Goal: Task Accomplishment & Management: Use online tool/utility

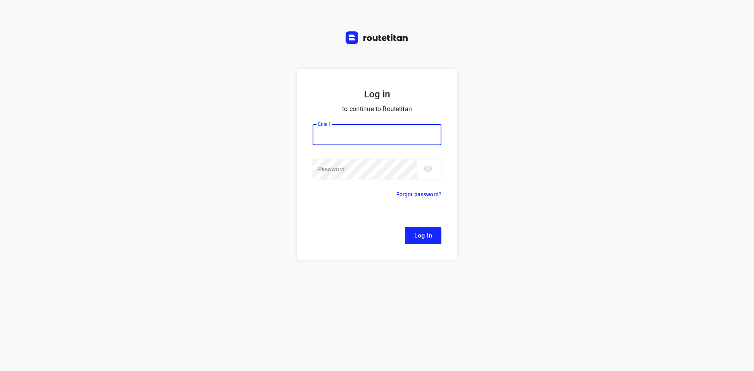
click at [405, 227] on button "Log In" at bounding box center [423, 235] width 36 height 17
type input "remco@fruitopjewerk.nl"
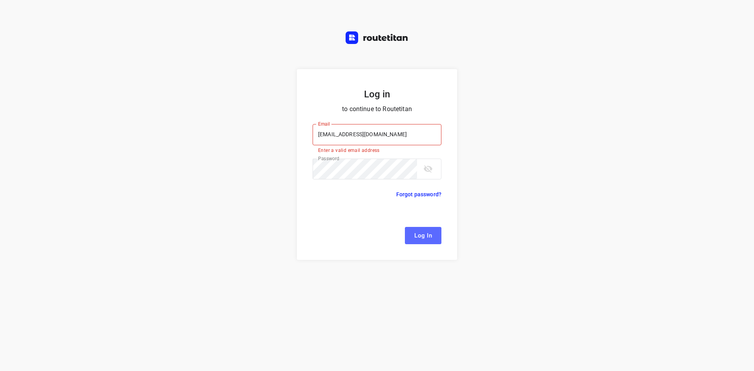
click at [428, 229] on button "Log In" at bounding box center [423, 235] width 36 height 17
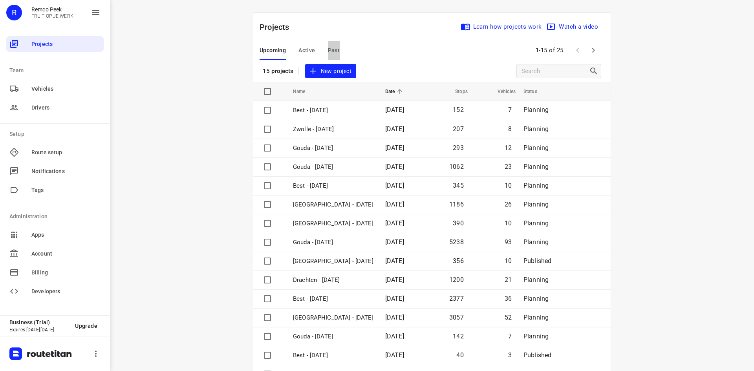
click at [331, 48] on span "Past" at bounding box center [334, 51] width 12 height 10
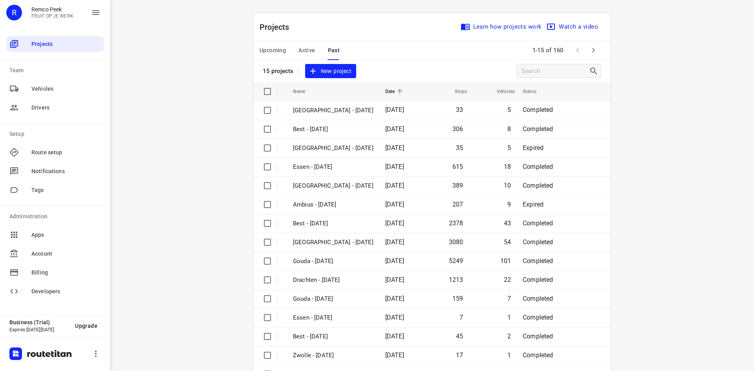
click at [303, 46] on span "Active" at bounding box center [306, 51] width 16 height 10
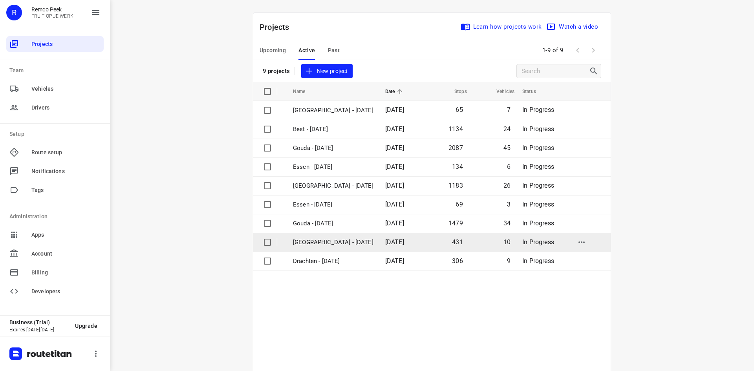
click at [316, 243] on p "Zwolle - Tuesday" at bounding box center [333, 242] width 80 height 9
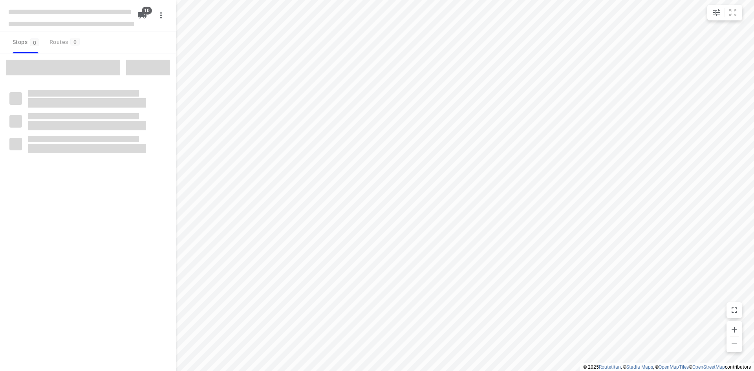
checkbox input "true"
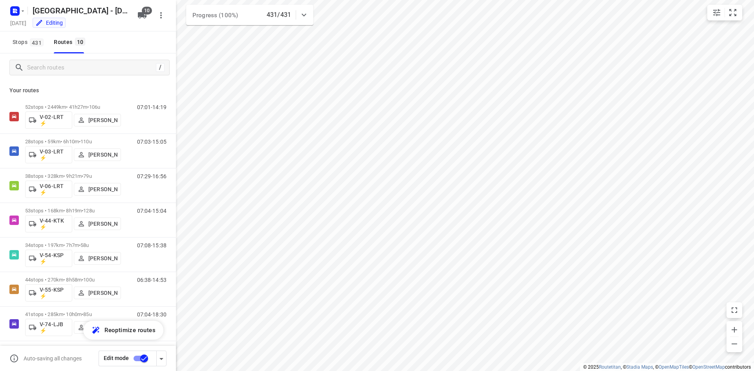
click at [305, 14] on icon at bounding box center [303, 14] width 9 height 9
click at [250, 50] on icon "button" at bounding box center [249, 49] width 7 height 7
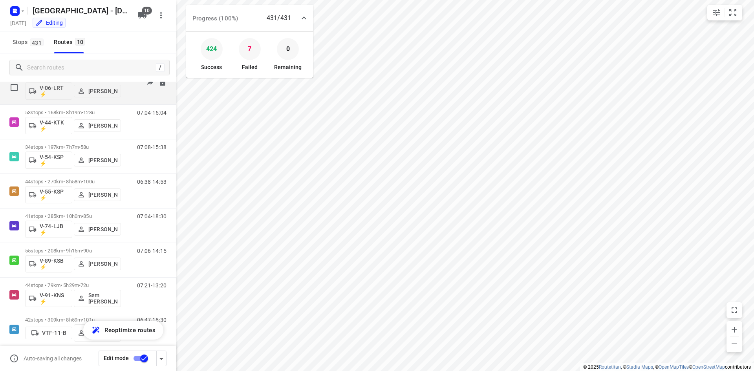
scroll to position [107, 0]
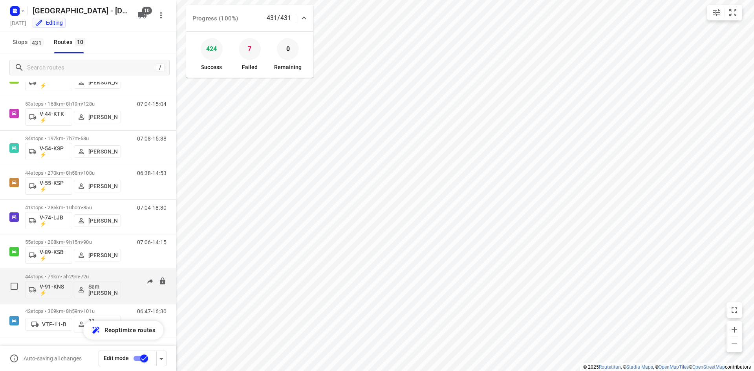
click at [60, 273] on div "44 stops • 79km • 5h29m • 72u V-91-KNS ⚡ Sem Bollweg" at bounding box center [73, 286] width 96 height 33
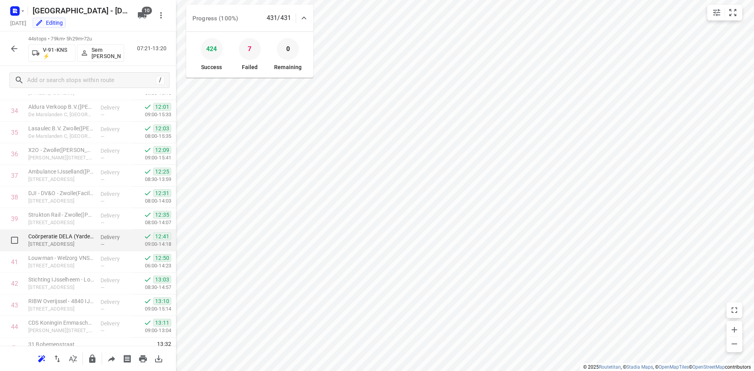
scroll to position [759, 0]
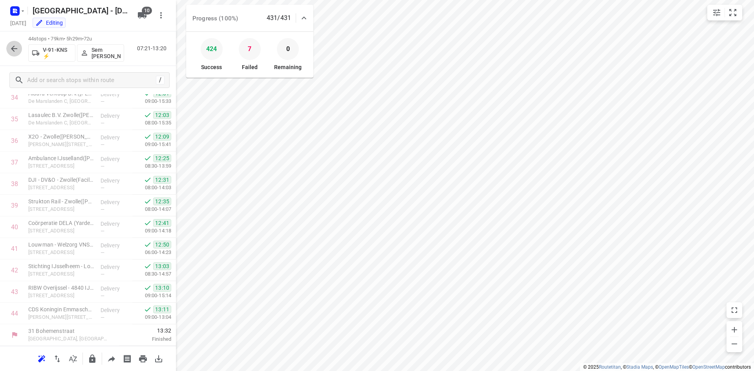
click at [10, 48] on icon "button" at bounding box center [13, 48] width 9 height 9
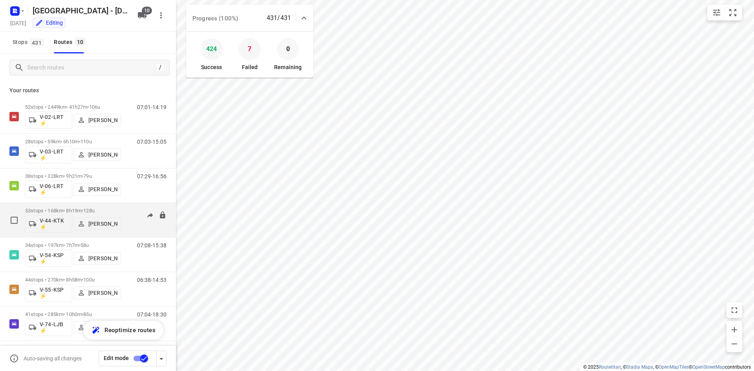
click at [73, 208] on p "53 stops • 168km • 8h19m • 128u" at bounding box center [73, 211] width 96 height 6
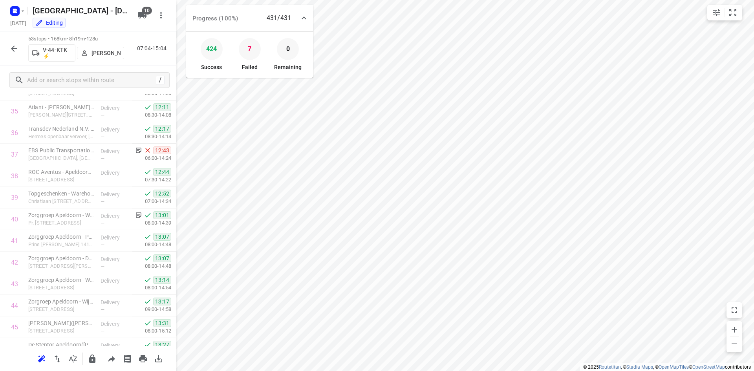
scroll to position [718, 0]
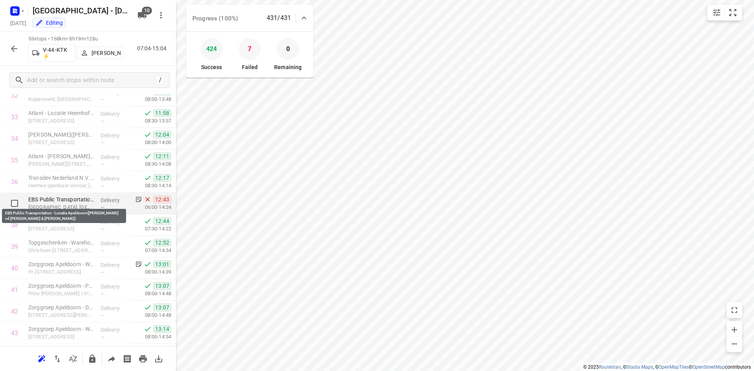
click at [71, 201] on p "EBS Public Transportation - Locatie Apeldoorn(Geertje vd Kamp & Robert van Eers…" at bounding box center [61, 199] width 66 height 8
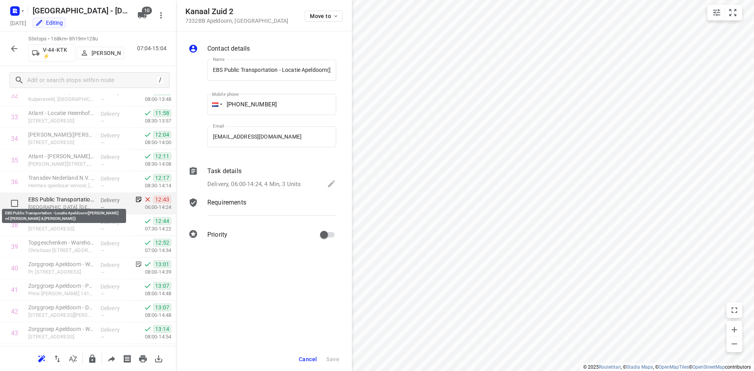
scroll to position [0, 92]
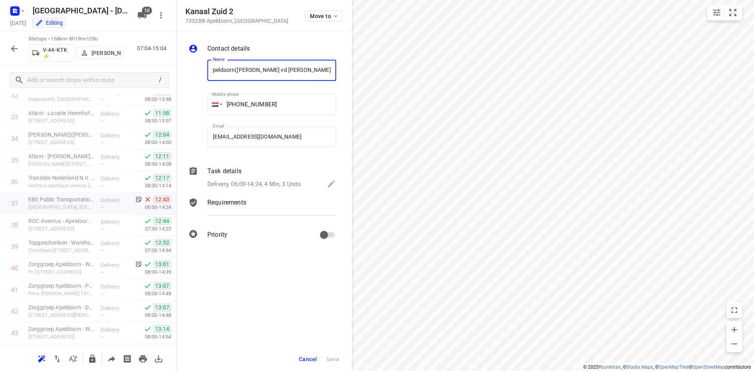
click at [192, 170] on icon at bounding box center [193, 171] width 7 height 8
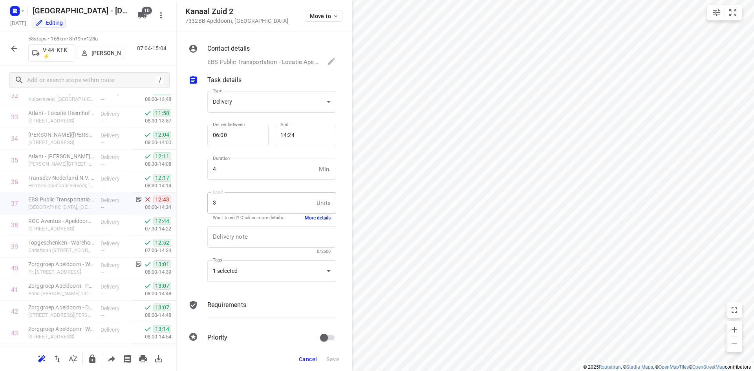
click at [312, 215] on button "More details" at bounding box center [318, 218] width 26 height 7
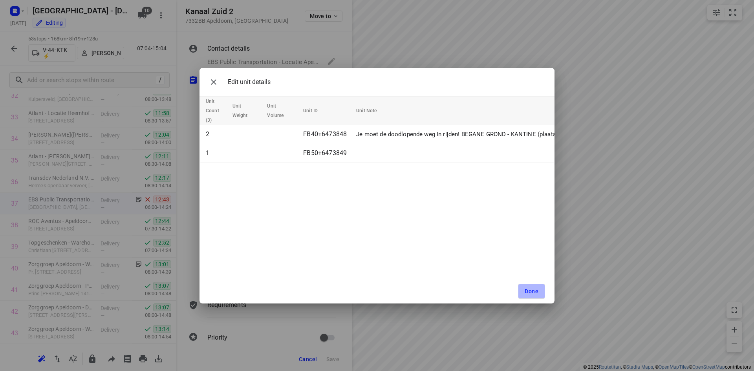
click at [534, 292] on span "Done" at bounding box center [531, 291] width 14 height 6
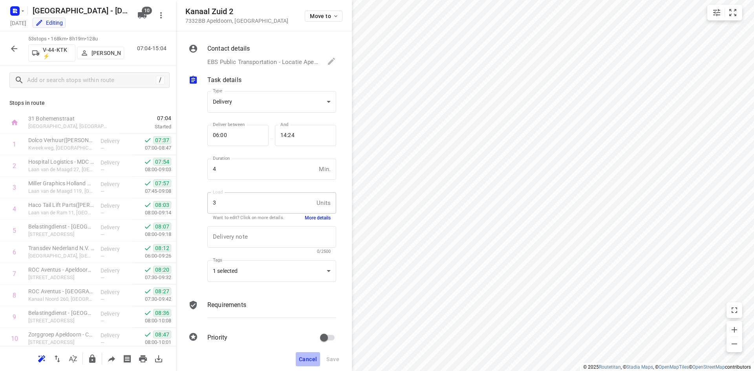
click at [305, 358] on span "Cancel" at bounding box center [308, 359] width 18 height 6
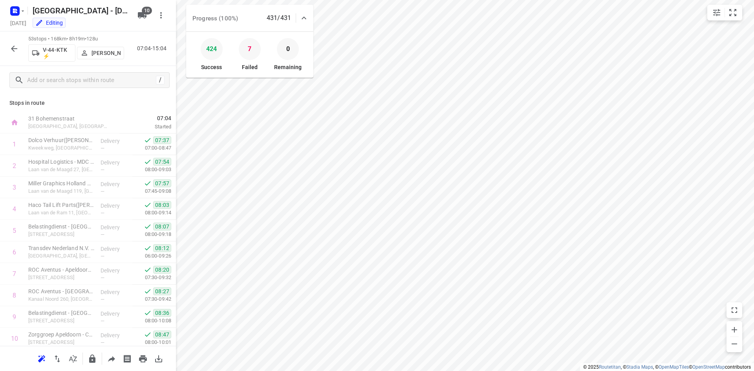
click at [15, 51] on icon "button" at bounding box center [13, 48] width 9 height 9
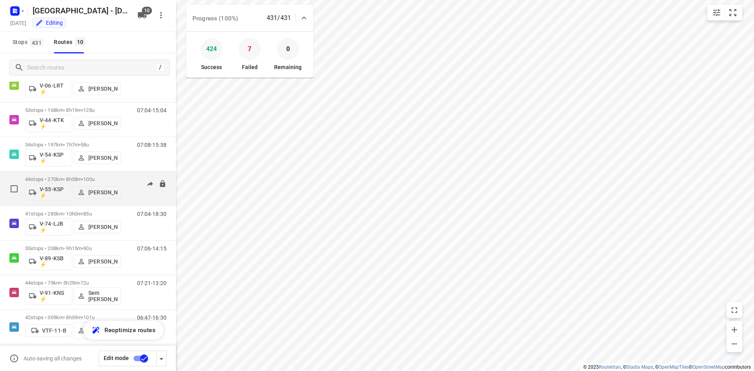
scroll to position [107, 0]
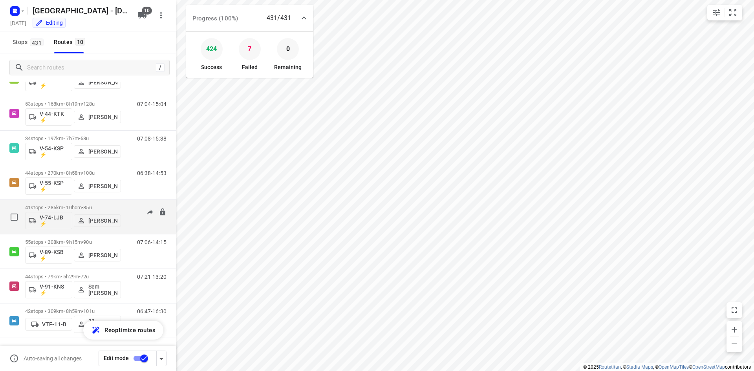
click at [60, 206] on p "41 stops • 285km • 10h0m • 85u" at bounding box center [73, 207] width 96 height 6
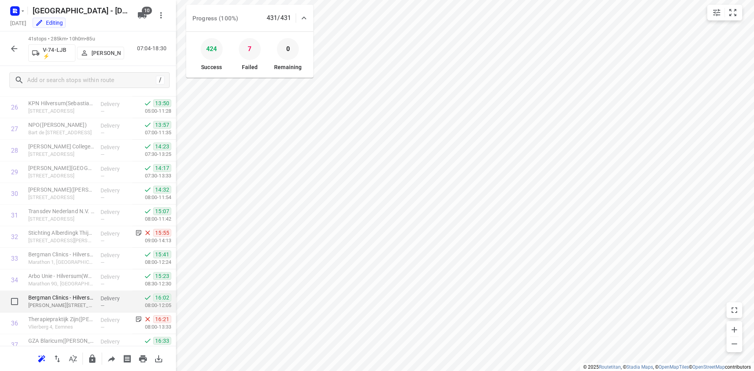
scroll to position [694, 0]
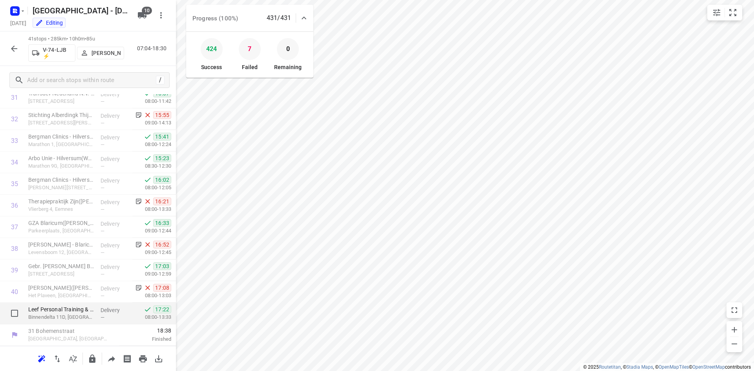
click at [100, 318] on span "—" at bounding box center [102, 317] width 4 height 6
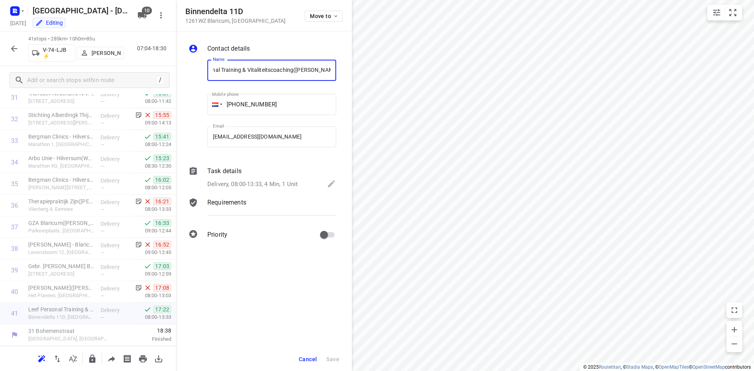
scroll to position [0, 0]
click at [311, 354] on button "Cancel" at bounding box center [308, 359] width 24 height 14
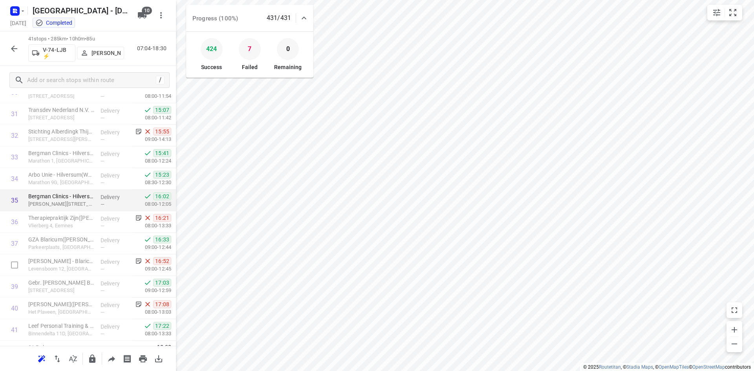
scroll to position [694, 0]
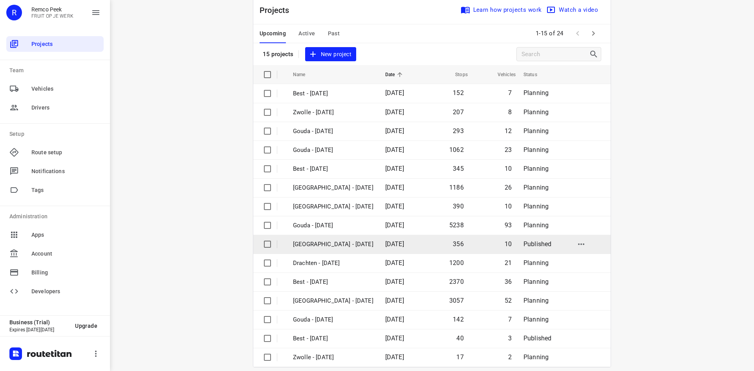
scroll to position [26, 0]
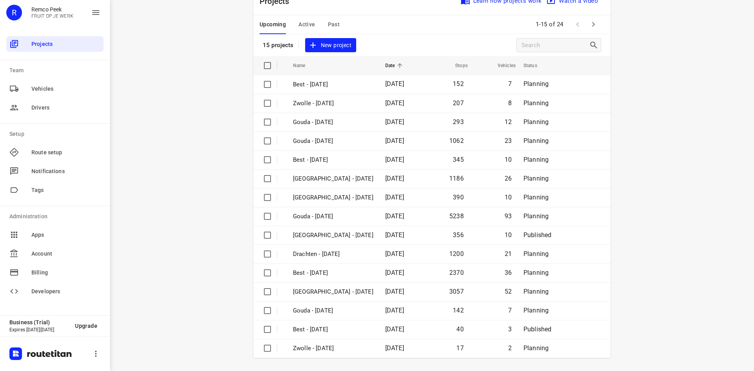
click at [309, 23] on span "Active" at bounding box center [306, 25] width 16 height 10
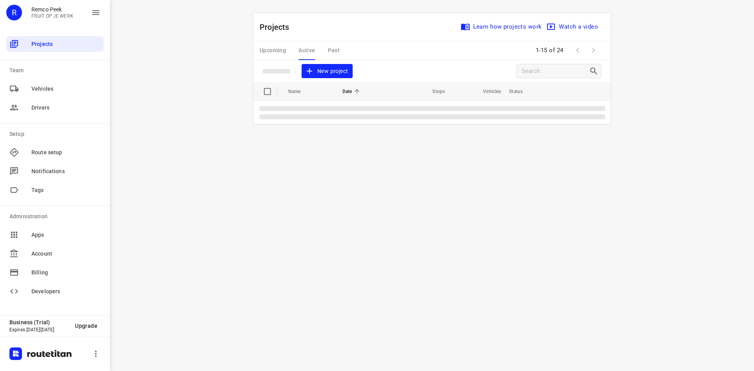
scroll to position [0, 0]
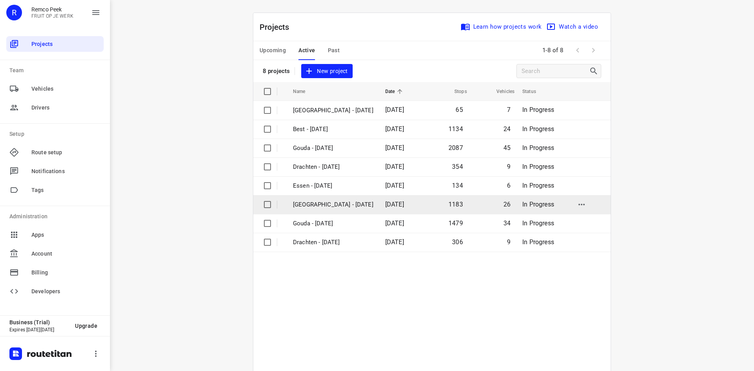
click at [303, 202] on p "[GEOGRAPHIC_DATA] - [DATE]" at bounding box center [333, 204] width 80 height 9
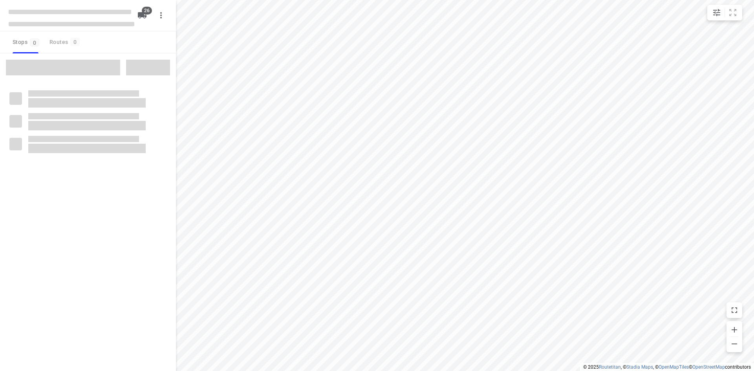
checkbox input "true"
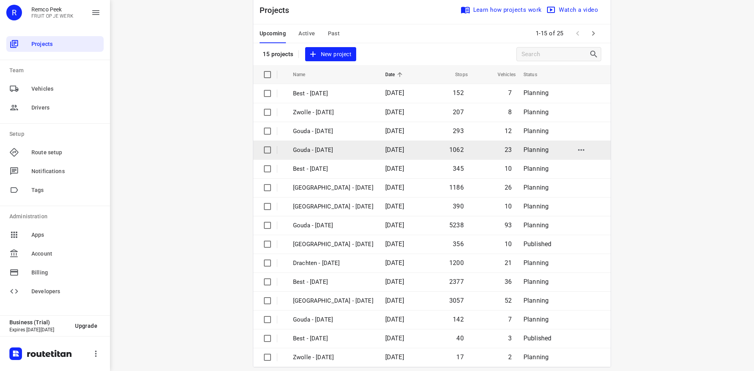
scroll to position [26, 0]
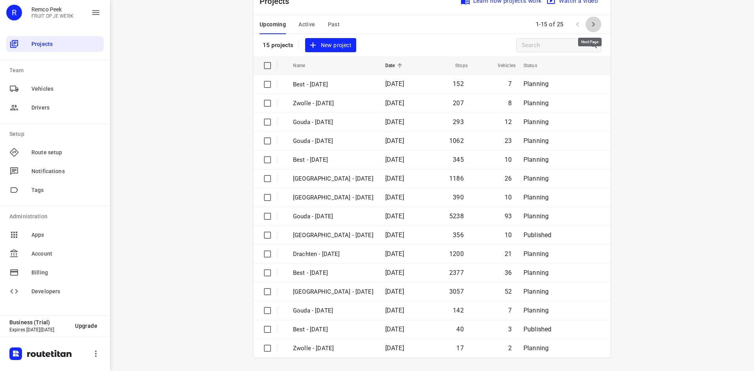
click at [593, 26] on icon "button" at bounding box center [592, 24] width 9 height 9
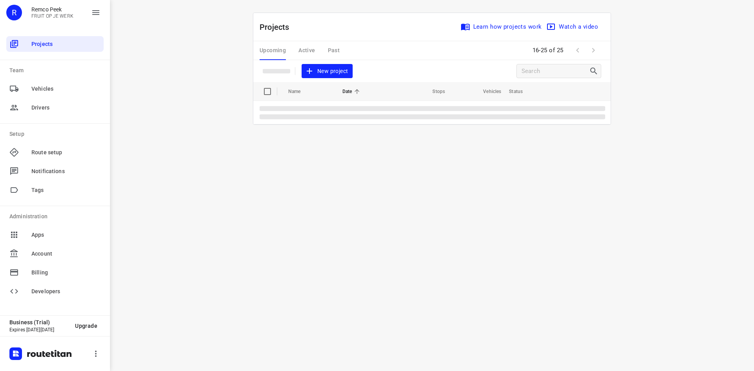
scroll to position [0, 0]
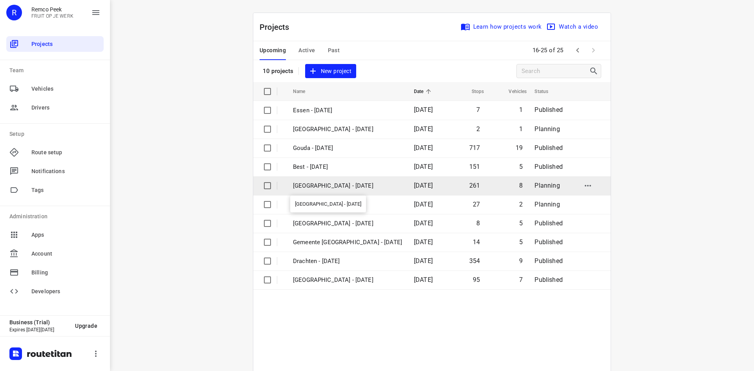
click at [308, 181] on p "Zwolle - Thursday" at bounding box center [347, 185] width 109 height 9
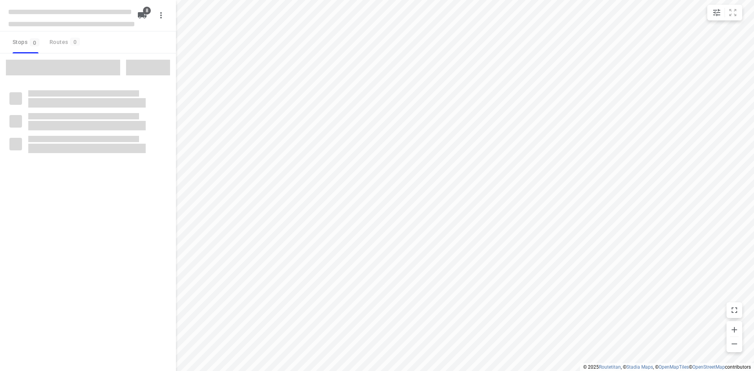
checkbox input "true"
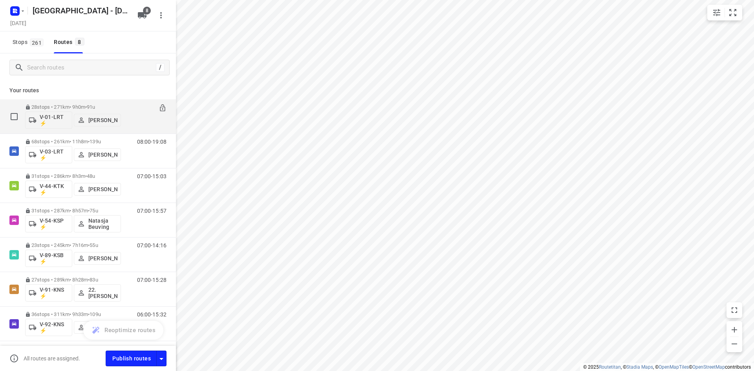
click at [114, 106] on p "28 stops • 271km • 9h0m • 91u" at bounding box center [73, 107] width 96 height 6
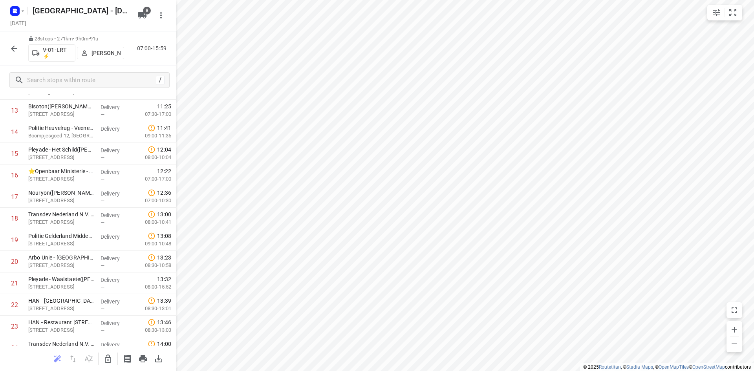
scroll to position [414, 0]
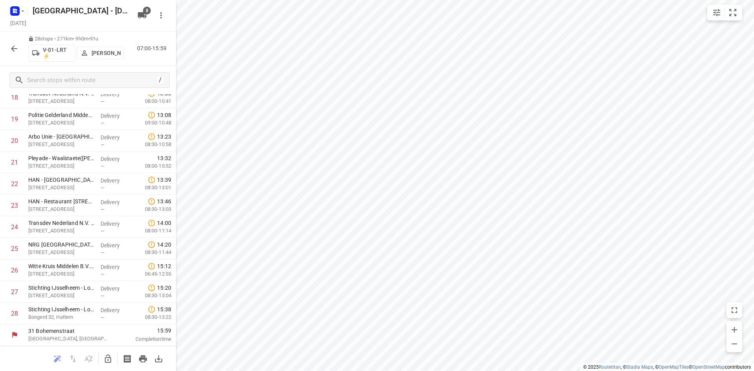
click at [15, 49] on icon "button" at bounding box center [13, 48] width 9 height 9
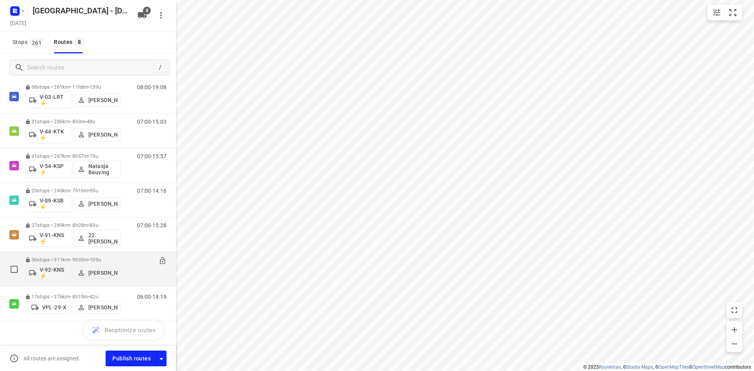
scroll to position [61, 0]
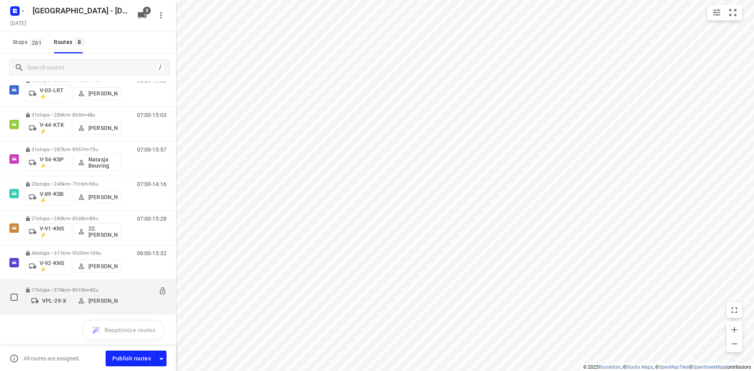
click at [38, 287] on p "17 stops • 376km • 8h19m • 42u" at bounding box center [73, 290] width 96 height 6
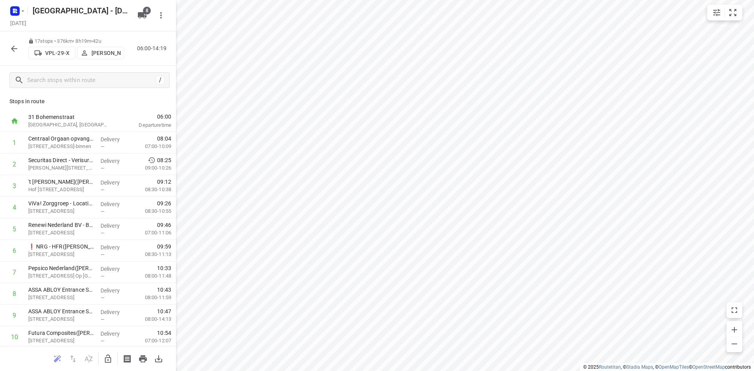
scroll to position [0, 0]
click at [13, 47] on icon "button" at bounding box center [14, 49] width 6 height 6
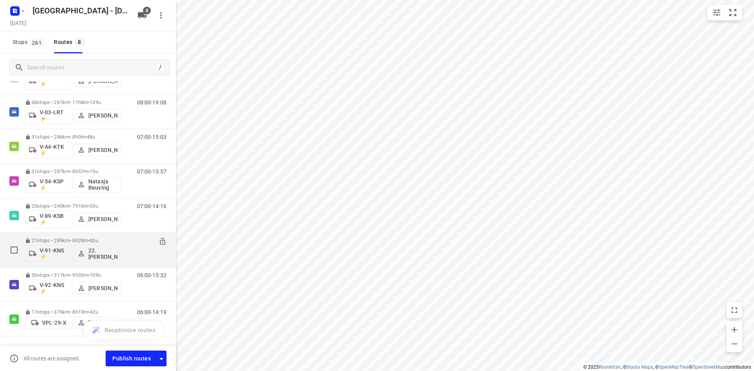
scroll to position [61, 0]
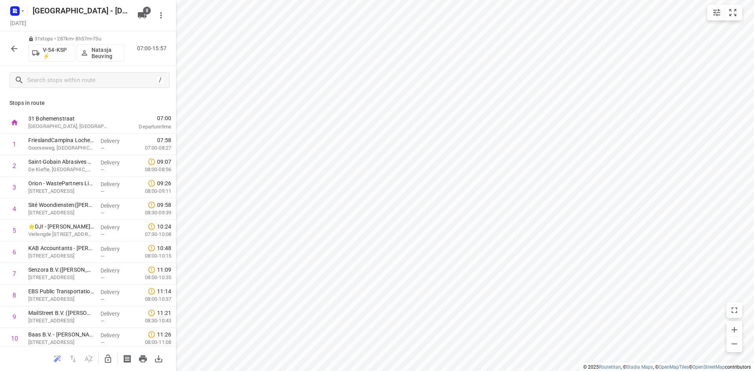
click at [13, 47] on icon "button" at bounding box center [14, 49] width 6 height 6
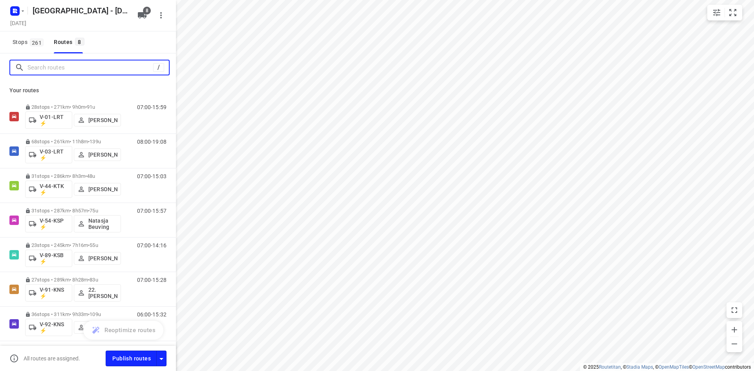
click at [46, 71] on input "Search routes" at bounding box center [90, 68] width 126 height 12
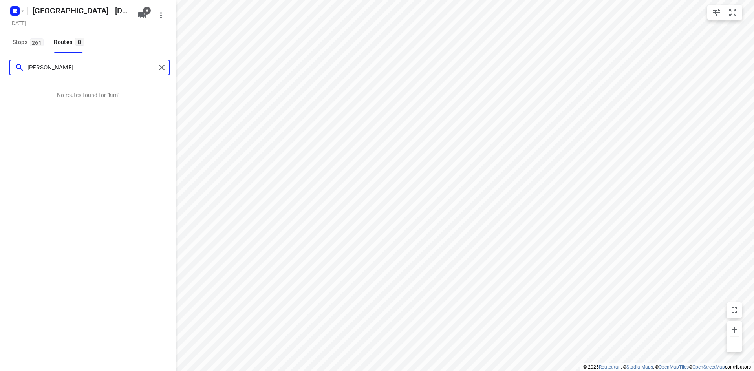
type input "kim"
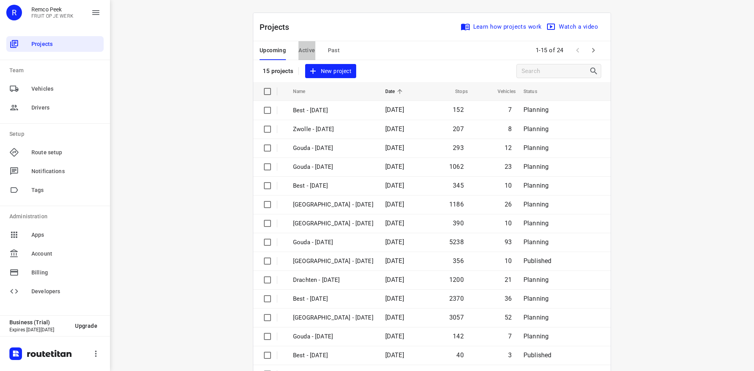
click at [305, 45] on button "Active" at bounding box center [306, 50] width 16 height 19
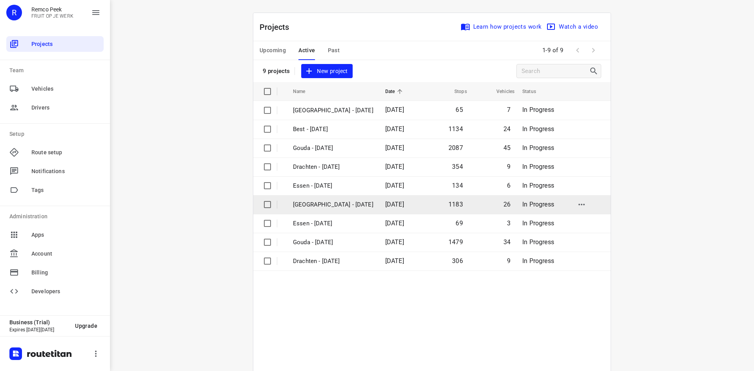
click at [308, 209] on p "[GEOGRAPHIC_DATA] - [DATE]" at bounding box center [333, 204] width 80 height 9
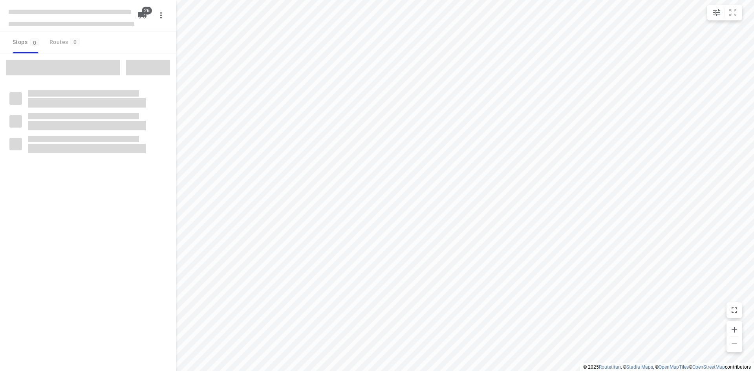
checkbox input "true"
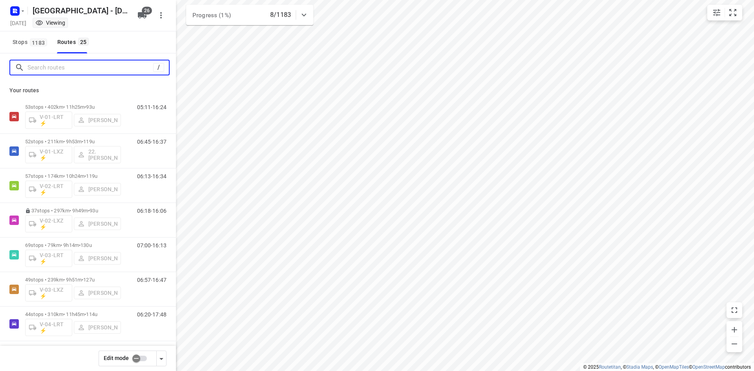
click at [46, 63] on input "Search routes" at bounding box center [90, 68] width 126 height 12
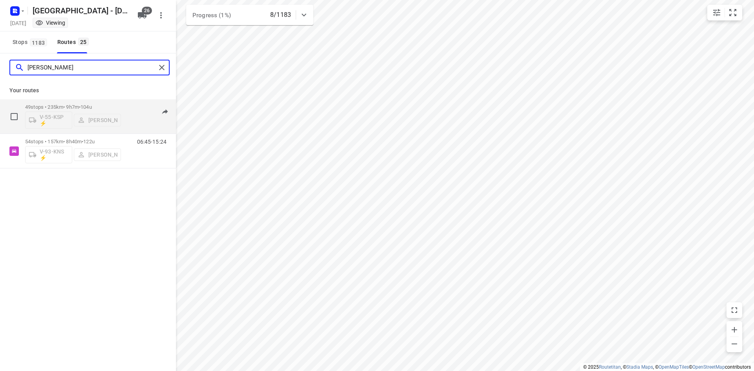
type input "kim"
click at [62, 104] on p "49 stops • 235km • 9h7m • 104u" at bounding box center [73, 107] width 96 height 6
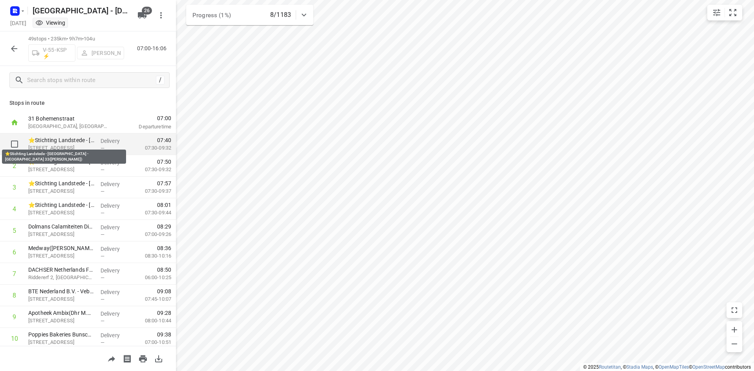
click at [71, 142] on p "⭐Stichting Landstede - [GEOGRAPHIC_DATA] - [GEOGRAPHIC_DATA] 33([PERSON_NAME])" at bounding box center [61, 140] width 66 height 8
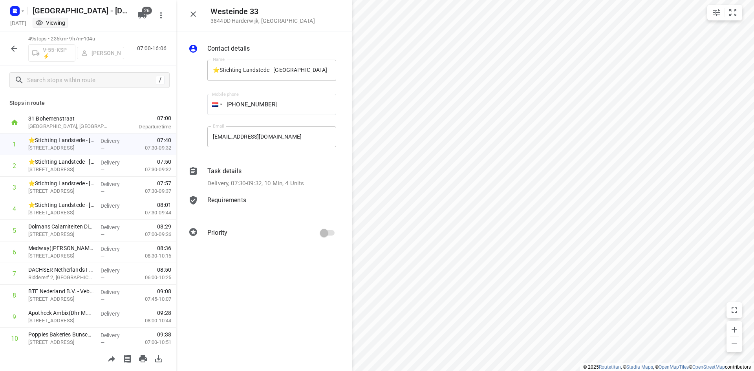
click at [192, 166] on icon at bounding box center [192, 170] width 9 height 9
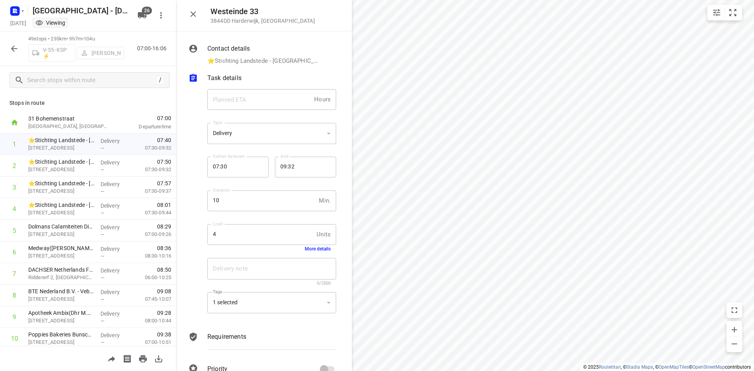
click at [305, 249] on button "More details" at bounding box center [318, 248] width 26 height 5
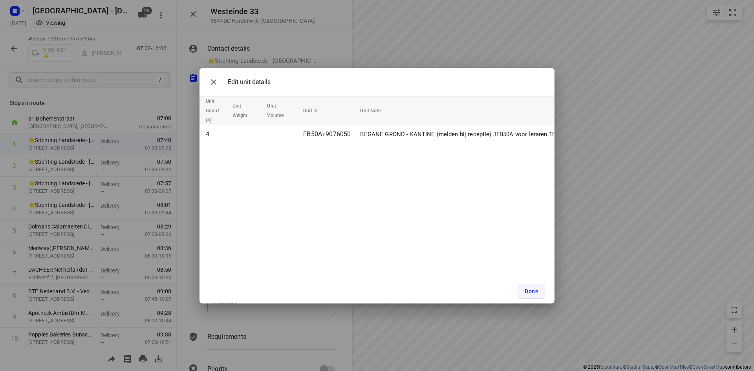
click at [530, 289] on span "Done" at bounding box center [531, 291] width 14 height 6
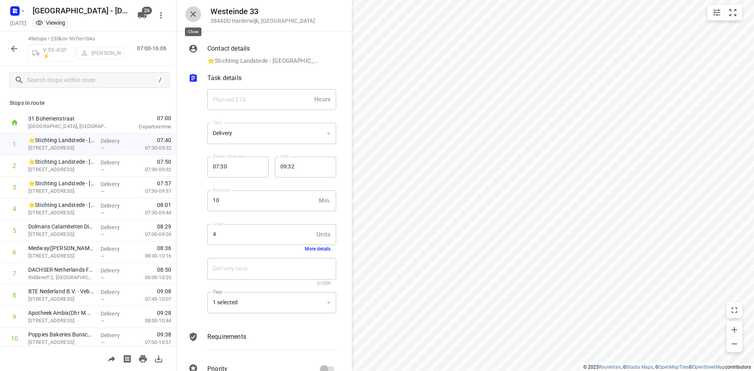
click at [195, 11] on icon "button" at bounding box center [192, 13] width 9 height 9
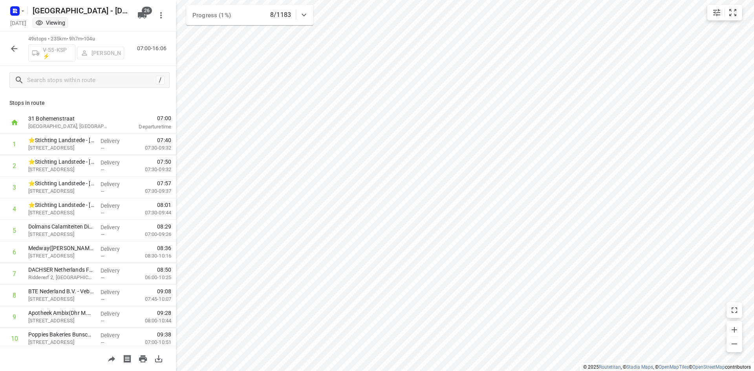
click at [15, 46] on icon "button" at bounding box center [13, 48] width 9 height 9
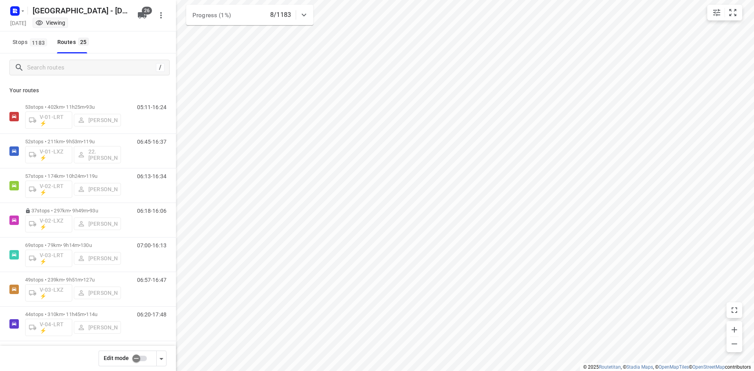
click at [145, 360] on input "checkbox" at bounding box center [136, 358] width 45 height 15
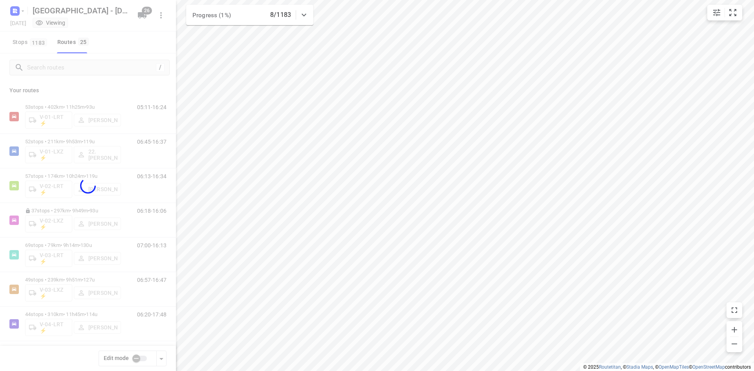
checkbox input "true"
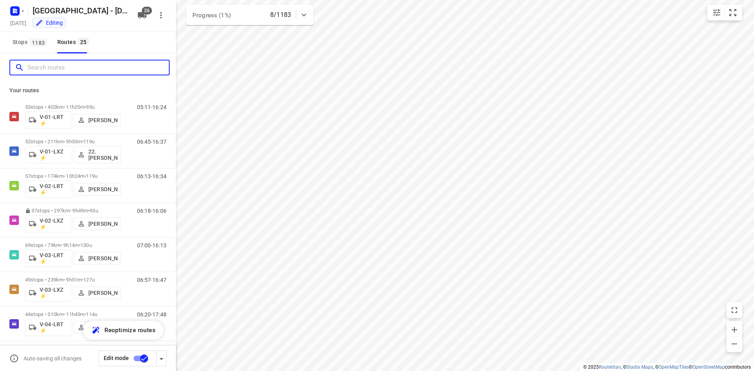
click at [48, 68] on input "Search routes" at bounding box center [97, 68] width 141 height 12
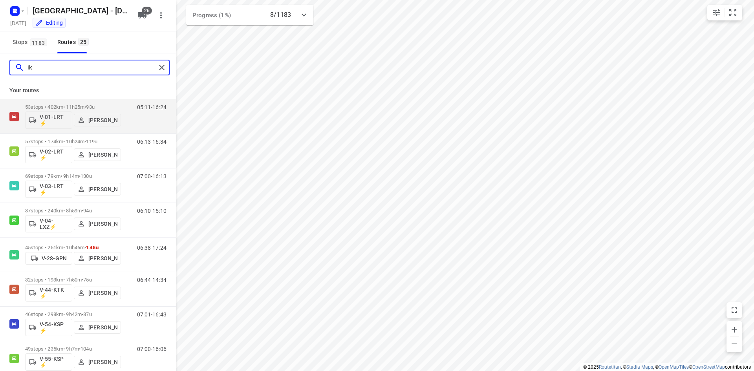
type input "i"
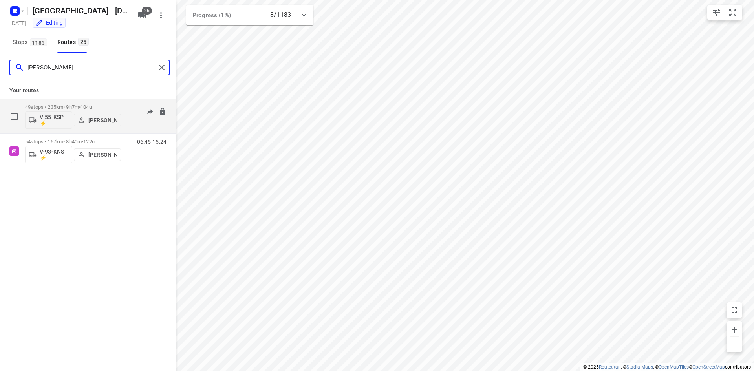
type input "kim"
click at [90, 116] on span "Kim Kivits" at bounding box center [97, 120] width 40 height 8
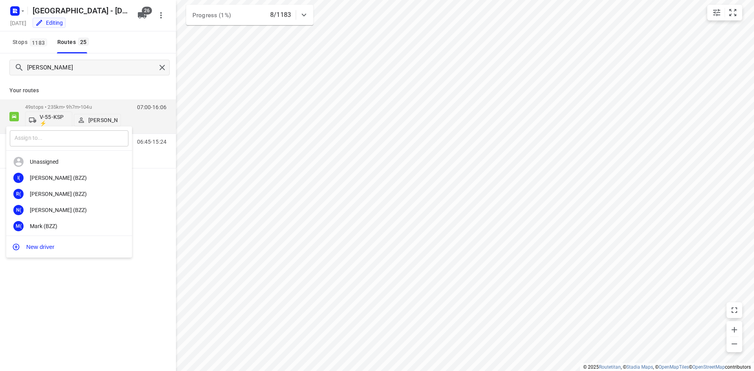
click at [34, 138] on input "text" at bounding box center [69, 138] width 119 height 16
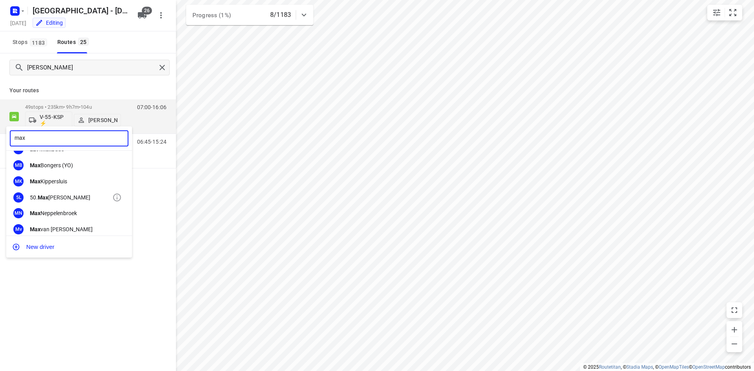
scroll to position [39, 0]
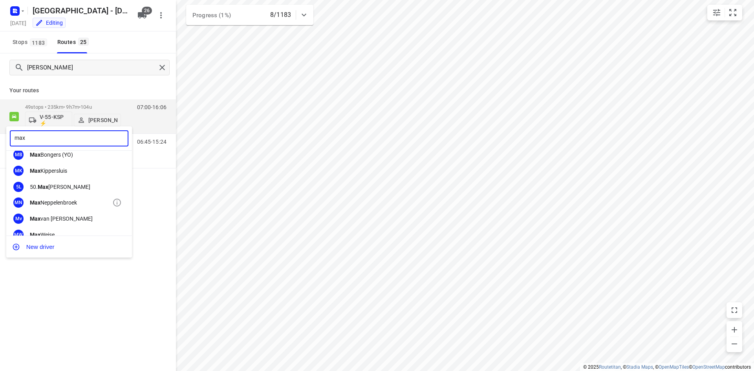
type input "max"
click at [57, 202] on div "Max Neppelenbroek" at bounding box center [71, 202] width 82 height 6
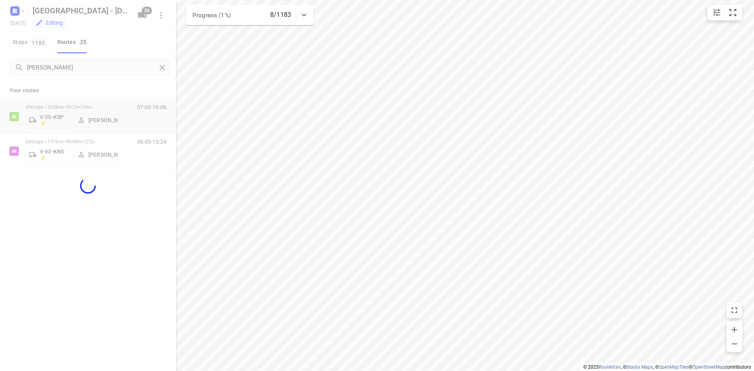
scroll to position [2060, 0]
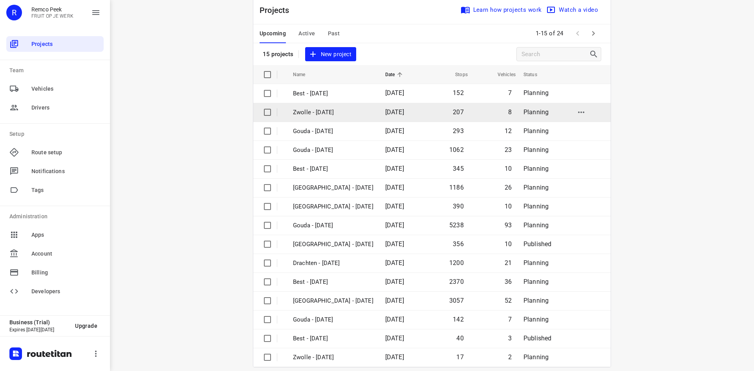
scroll to position [26, 0]
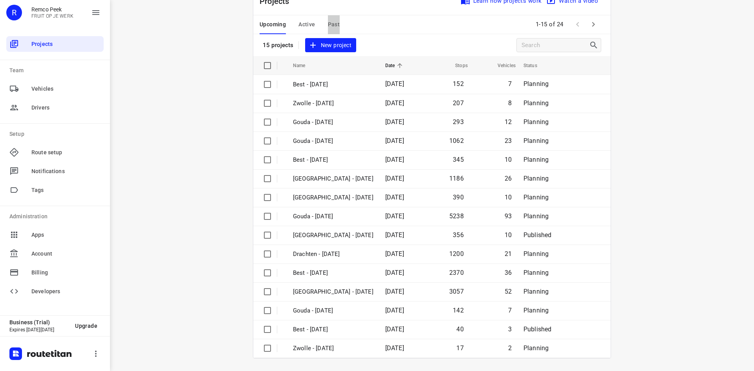
click at [335, 23] on span "Past" at bounding box center [334, 25] width 12 height 10
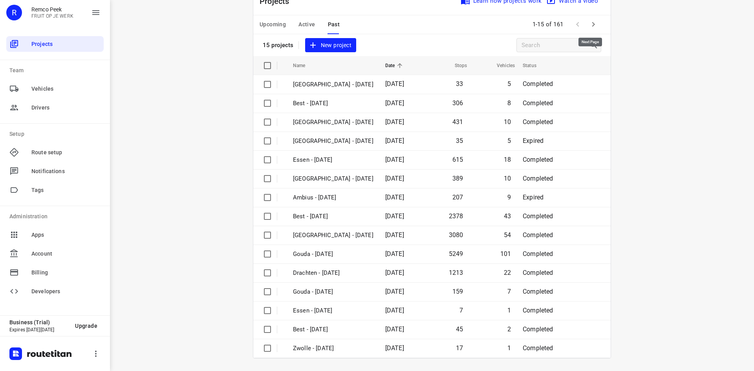
click at [594, 26] on icon "button" at bounding box center [592, 24] width 9 height 9
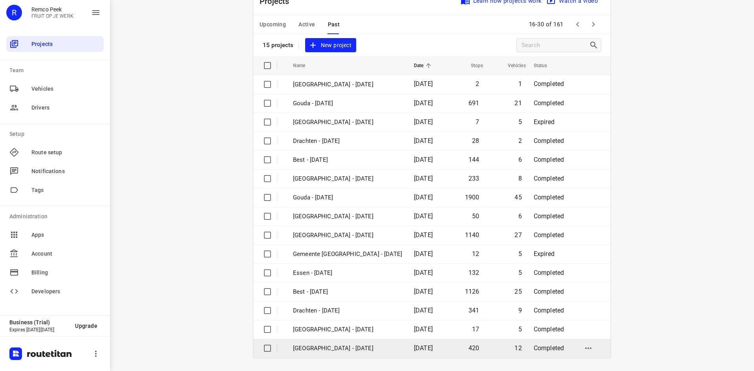
click at [316, 347] on p "Zwolle - Tuesday" at bounding box center [347, 348] width 109 height 9
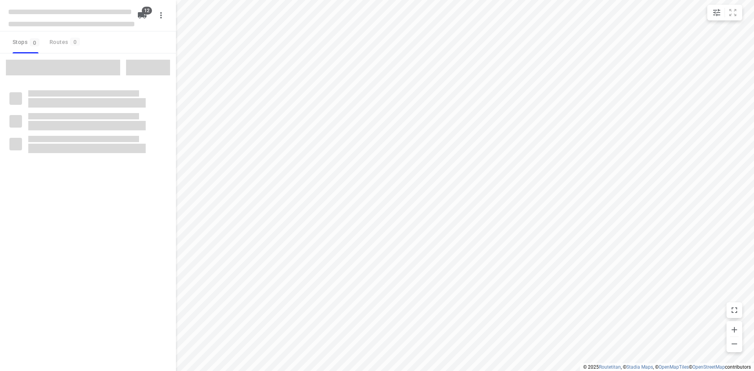
checkbox input "true"
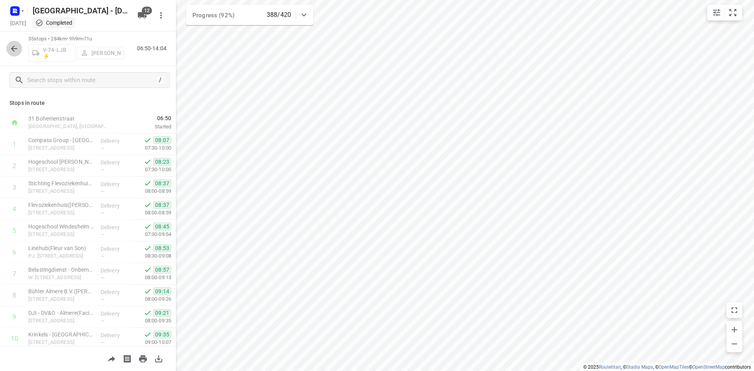
click at [12, 47] on icon "button" at bounding box center [13, 48] width 9 height 9
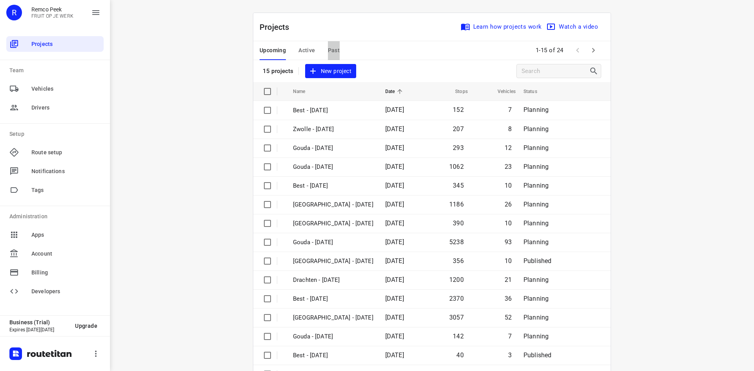
click at [331, 51] on span "Past" at bounding box center [334, 51] width 12 height 10
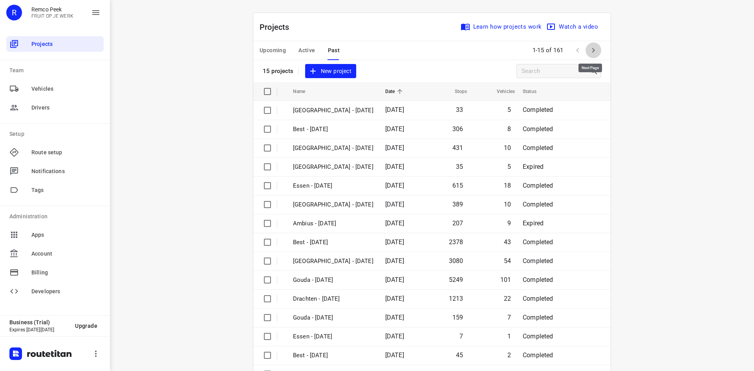
click at [594, 47] on icon "button" at bounding box center [592, 50] width 9 height 9
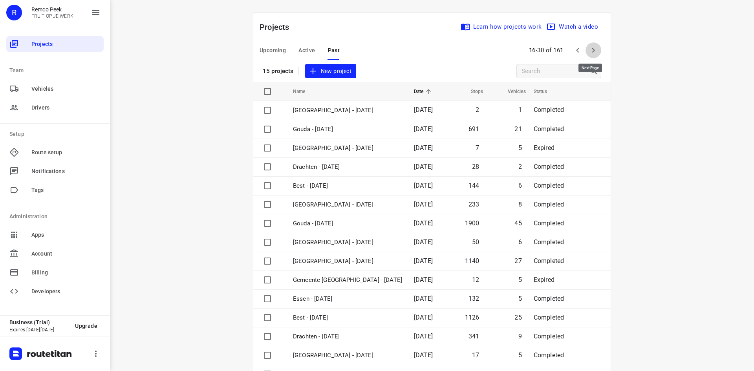
click at [594, 47] on icon "button" at bounding box center [592, 50] width 9 height 9
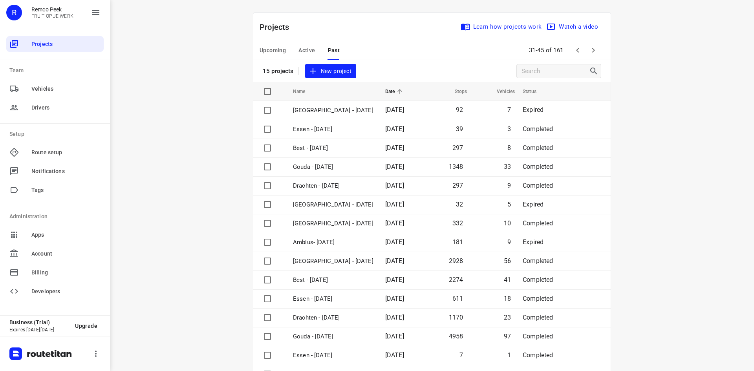
click at [595, 42] on div "Upcoming Active Past 31-45 of 161" at bounding box center [431, 50] width 357 height 19
click at [593, 49] on icon "button" at bounding box center [592, 50] width 9 height 9
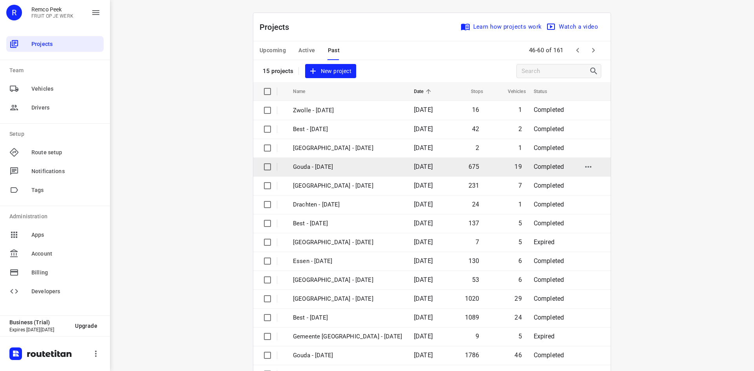
scroll to position [26, 0]
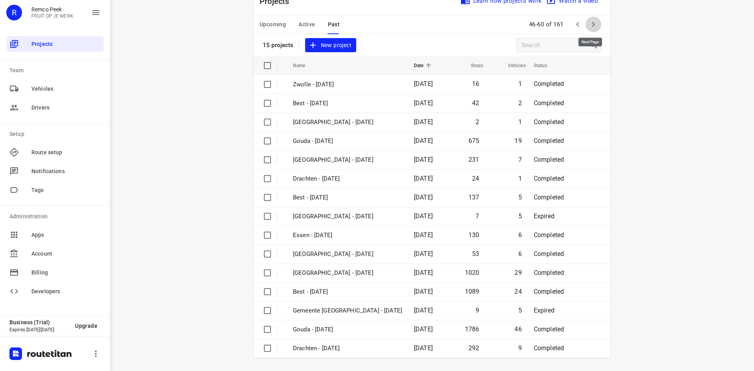
click at [592, 24] on icon "button" at bounding box center [592, 24] width 9 height 9
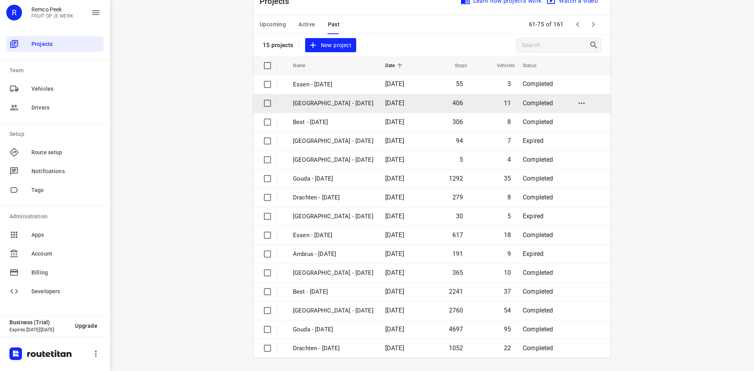
click at [331, 99] on p "Zwolle - Tuesday" at bounding box center [333, 103] width 80 height 9
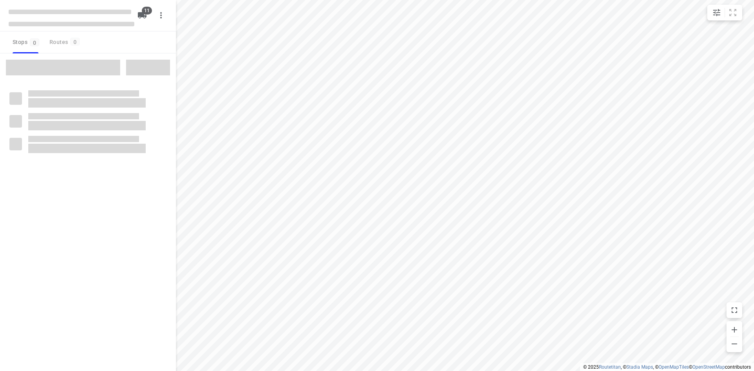
type input "distance"
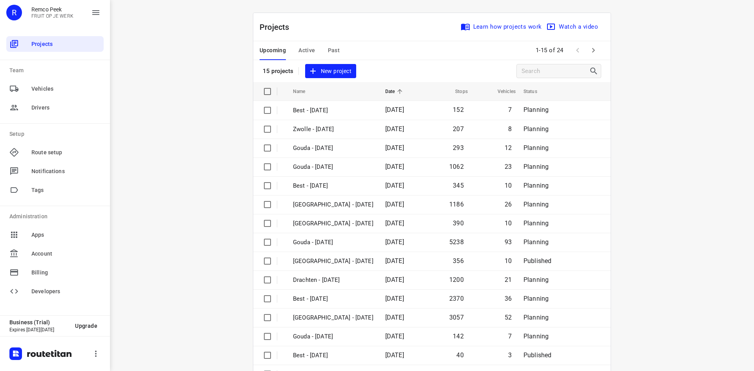
click at [329, 46] on span "Past" at bounding box center [334, 51] width 12 height 10
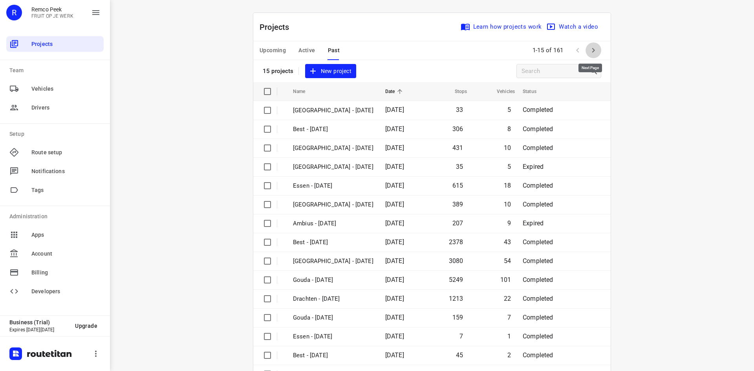
click at [594, 49] on icon "button" at bounding box center [592, 50] width 9 height 9
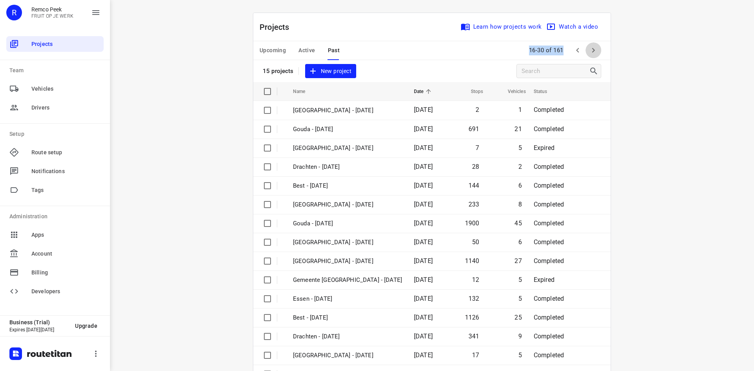
click at [594, 48] on icon "button" at bounding box center [592, 50] width 9 height 9
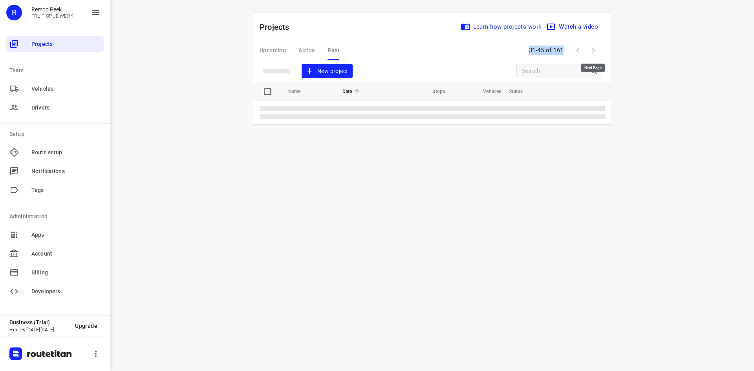
click at [594, 48] on span at bounding box center [593, 50] width 16 height 16
click at [593, 48] on span at bounding box center [593, 50] width 16 height 16
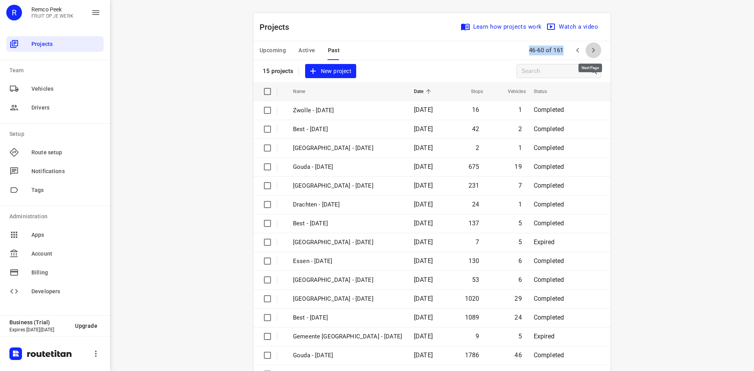
click at [593, 48] on icon "button" at bounding box center [592, 50] width 9 height 9
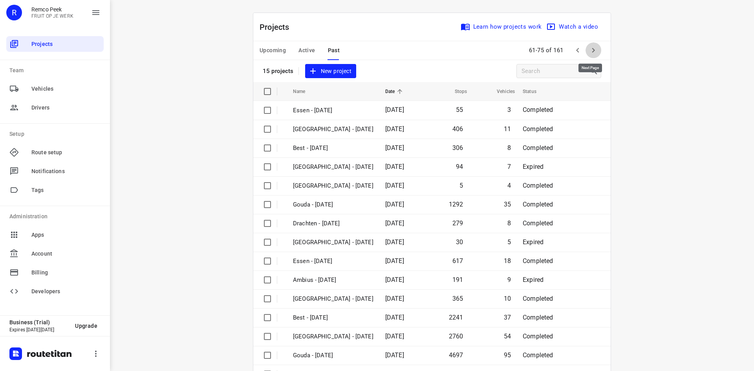
click at [593, 49] on icon "button" at bounding box center [592, 50] width 9 height 9
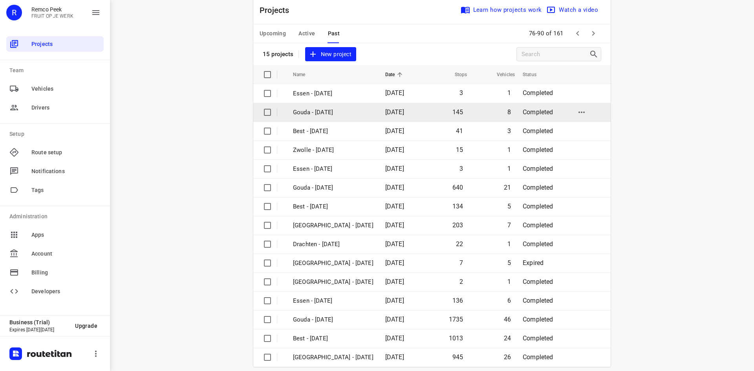
scroll to position [26, 0]
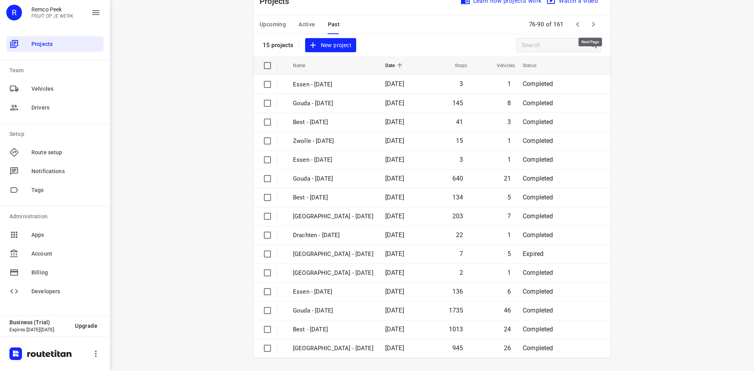
click at [588, 23] on icon "button" at bounding box center [592, 24] width 9 height 9
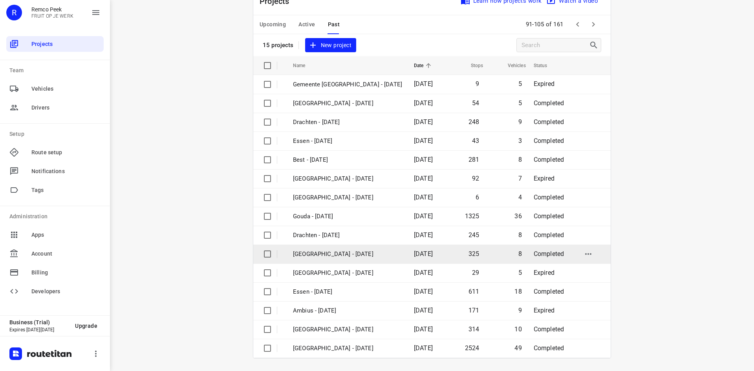
click at [317, 253] on p "Zwolle - Tuesday" at bounding box center [347, 254] width 109 height 9
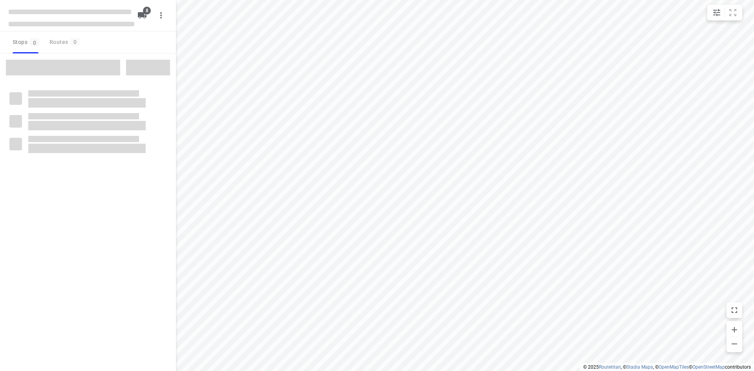
type input "distance"
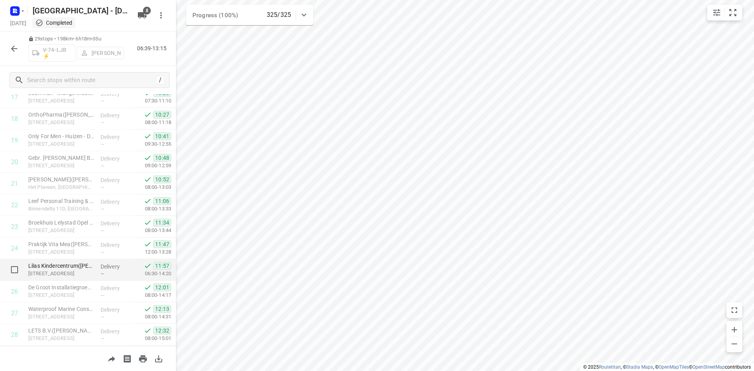
scroll to position [435, 0]
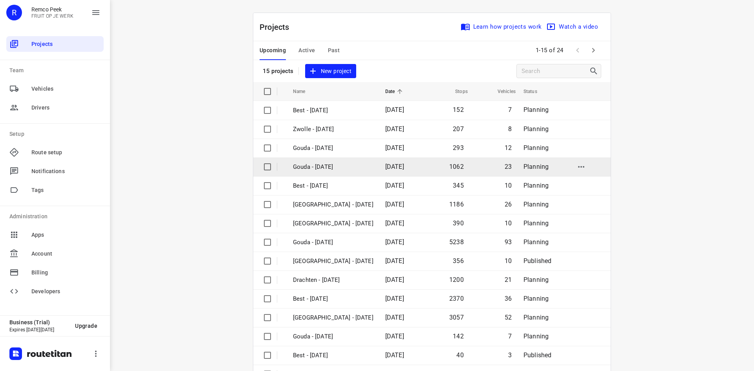
scroll to position [26, 0]
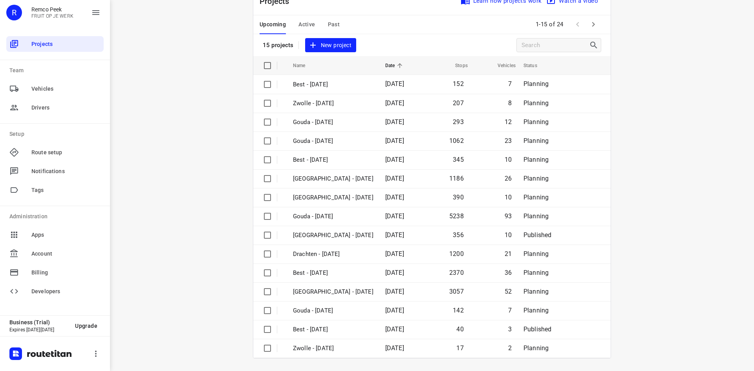
click at [594, 23] on icon "button" at bounding box center [592, 24] width 9 height 9
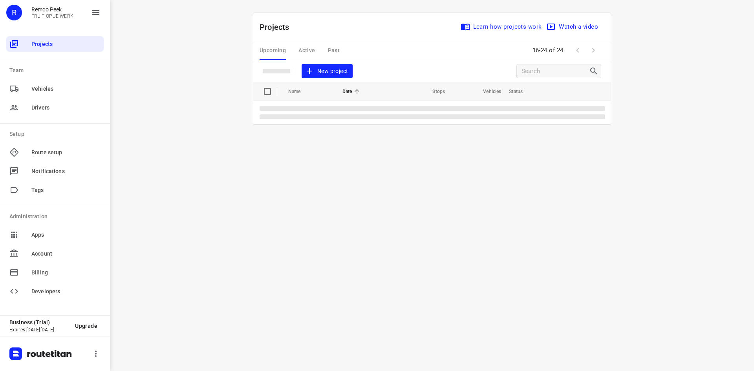
scroll to position [0, 0]
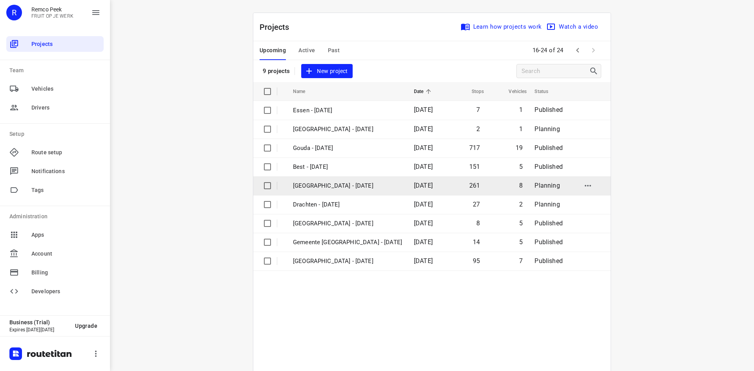
click at [308, 190] on td "Zwolle - Thursday" at bounding box center [346, 185] width 122 height 19
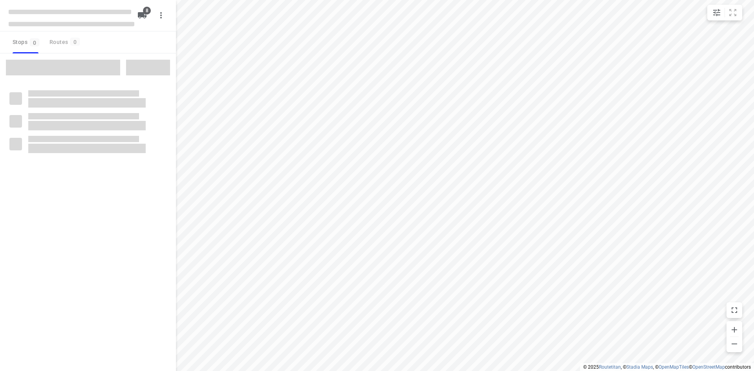
checkbox input "true"
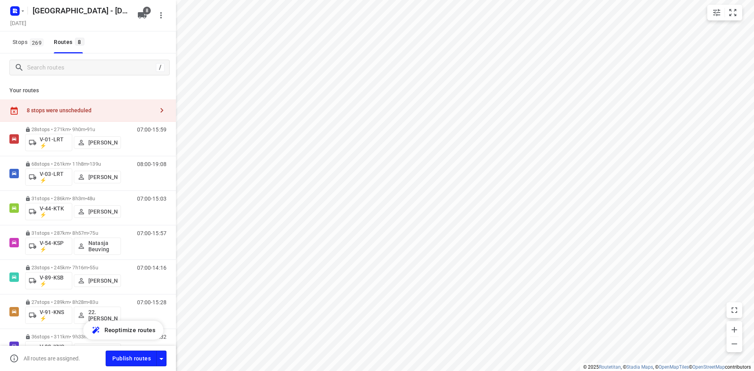
click at [154, 115] on div at bounding box center [162, 110] width 16 height 16
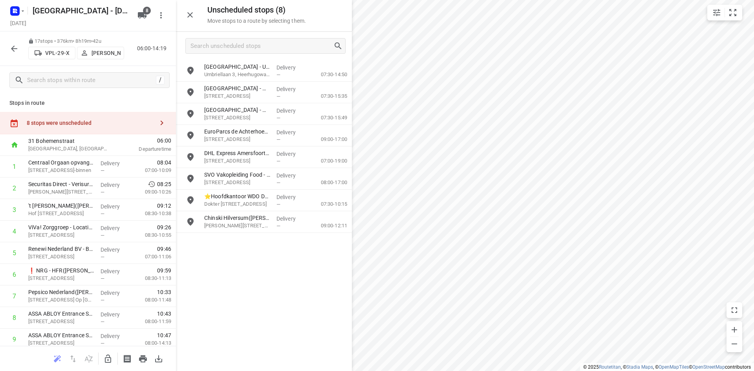
click at [107, 361] on icon "button" at bounding box center [107, 358] width 9 height 9
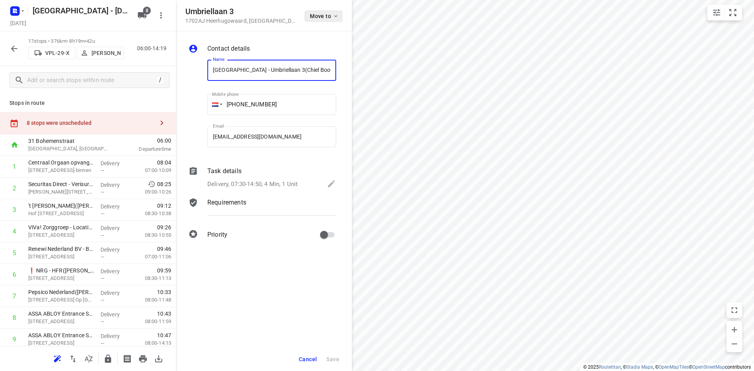
click at [333, 15] on icon "button" at bounding box center [335, 16] width 6 height 6
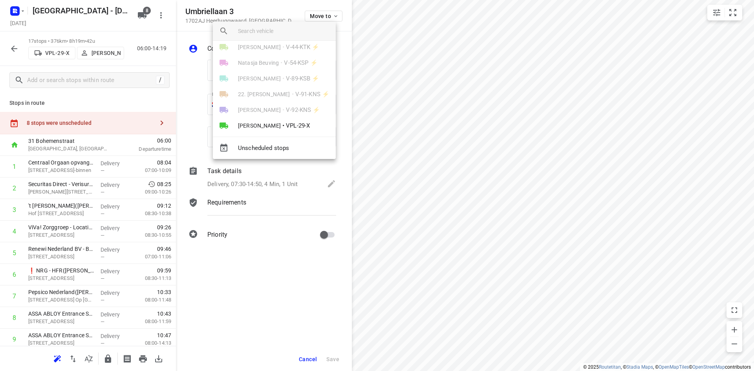
scroll to position [46, 0]
click at [262, 121] on span "Hans Oosterink" at bounding box center [259, 119] width 43 height 8
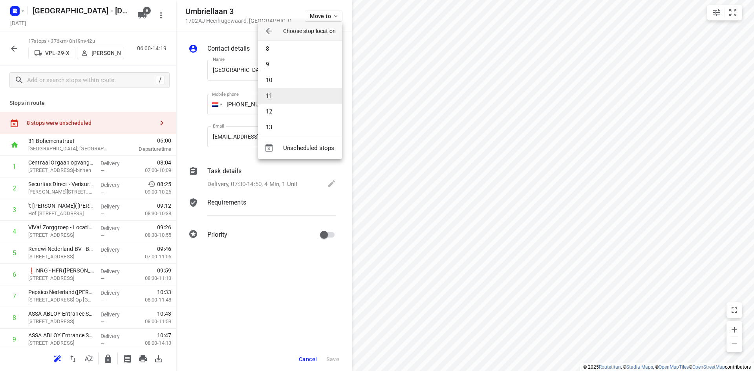
scroll to position [124, 0]
click at [276, 98] on li "12" at bounding box center [300, 101] width 84 height 16
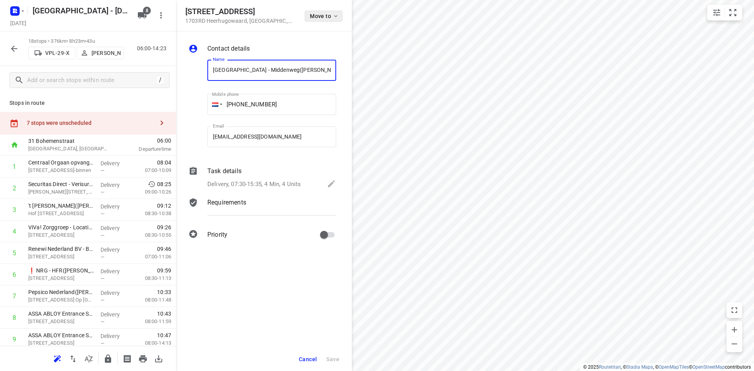
click at [323, 18] on span "Move to" at bounding box center [324, 16] width 29 height 6
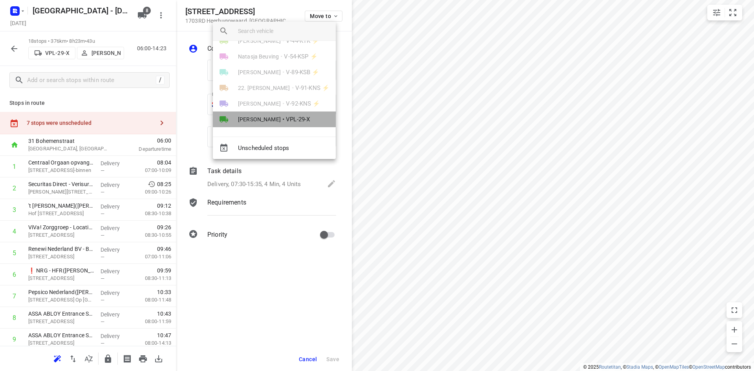
click at [286, 123] on span "VPL-29-X" at bounding box center [298, 119] width 24 height 9
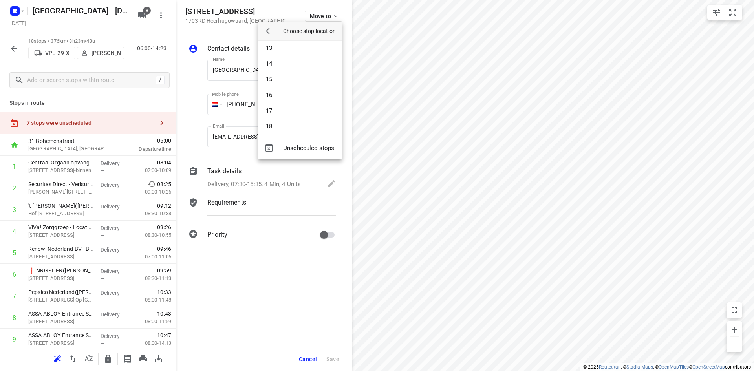
scroll to position [196, 0]
click at [276, 74] on li "15" at bounding box center [300, 76] width 84 height 16
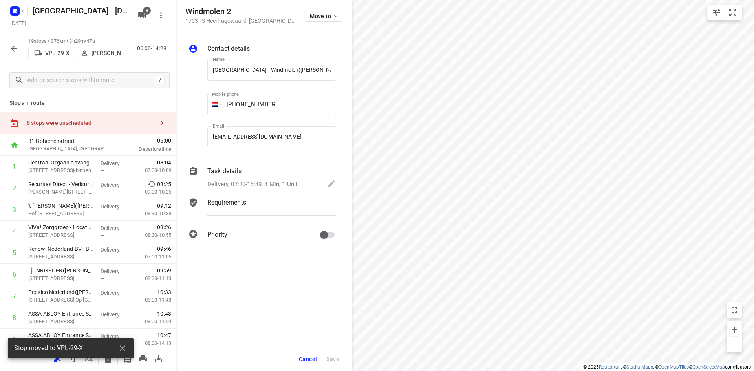
scroll to position [0, 4]
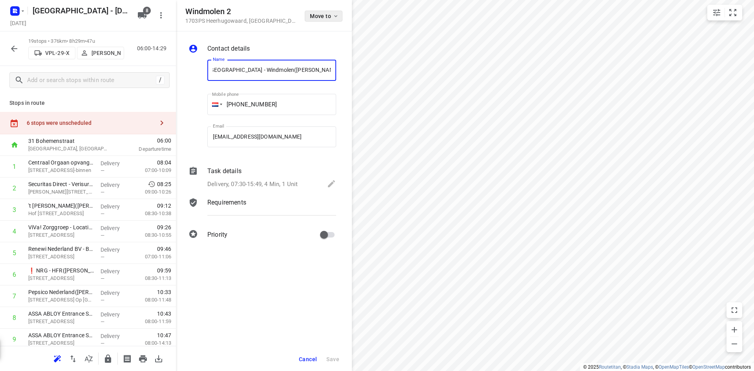
click at [335, 17] on icon "button" at bounding box center [335, 16] width 6 height 6
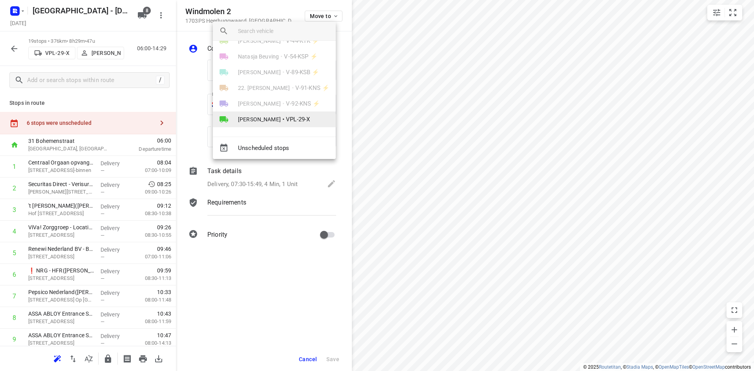
click at [294, 120] on span "VPL-29-X" at bounding box center [298, 119] width 24 height 9
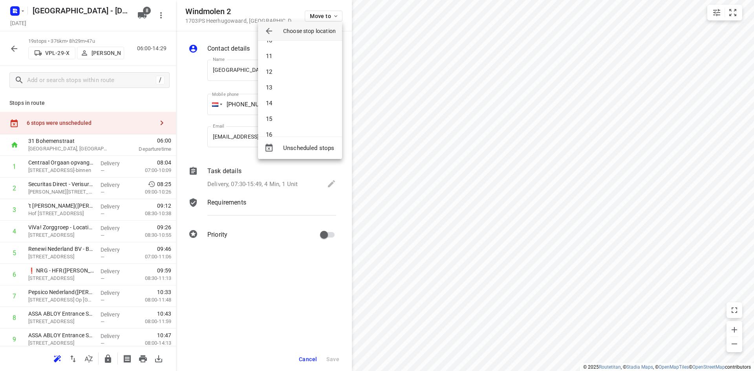
scroll to position [163, 0]
click at [290, 122] on li "16" at bounding box center [300, 124] width 84 height 16
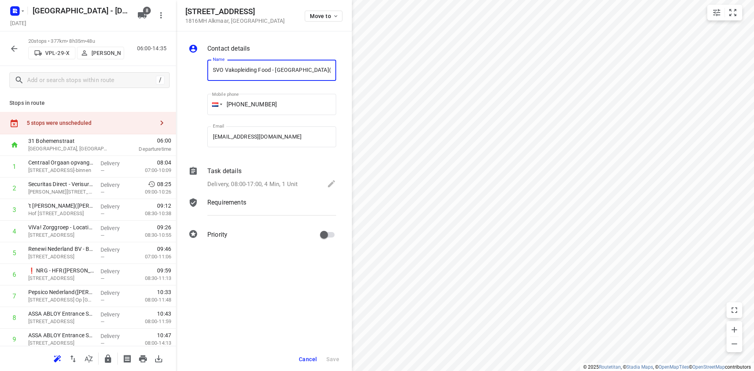
scroll to position [0, 28]
click at [329, 17] on span "Move to" at bounding box center [324, 16] width 29 height 6
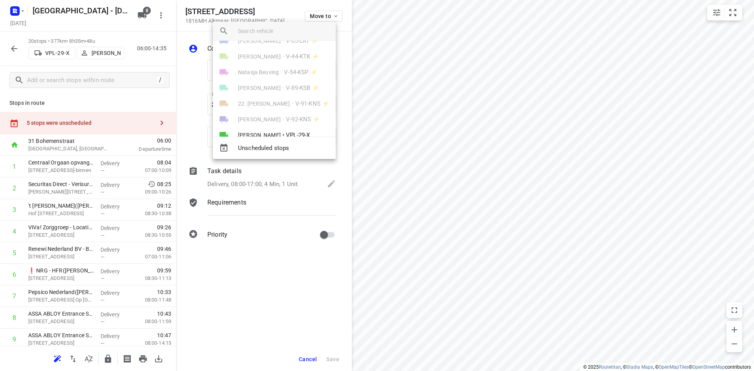
scroll to position [46, 0]
click at [262, 116] on span "Hans Oosterink" at bounding box center [259, 119] width 43 height 8
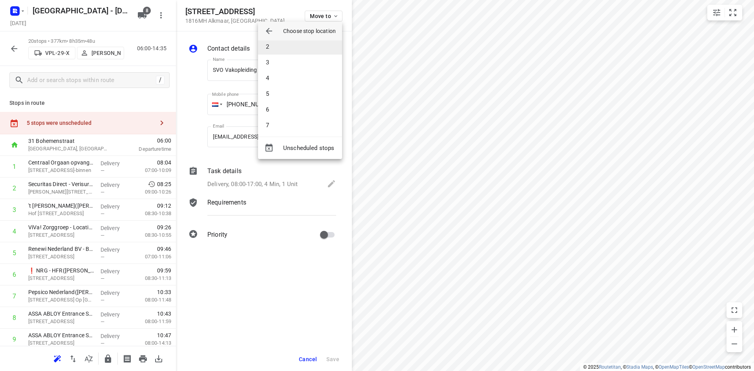
scroll to position [0, 0]
click at [272, 69] on li "2" at bounding box center [300, 68] width 84 height 16
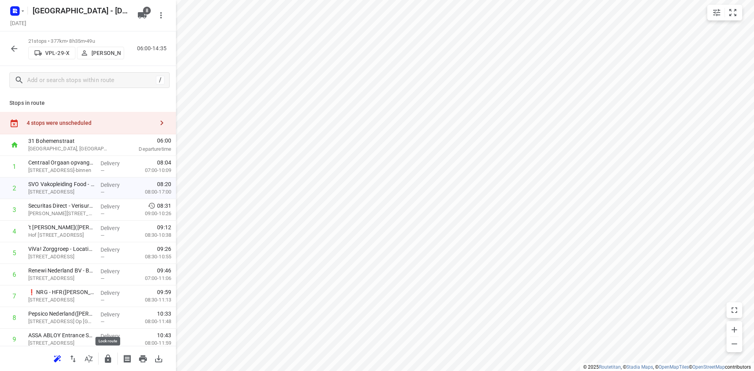
click at [110, 359] on icon "button" at bounding box center [108, 358] width 6 height 8
click at [104, 360] on icon "button" at bounding box center [107, 358] width 9 height 9
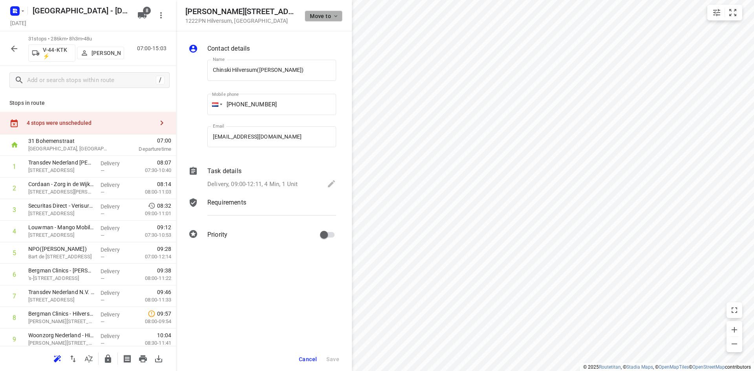
click at [311, 12] on button "Move to" at bounding box center [324, 16] width 38 height 11
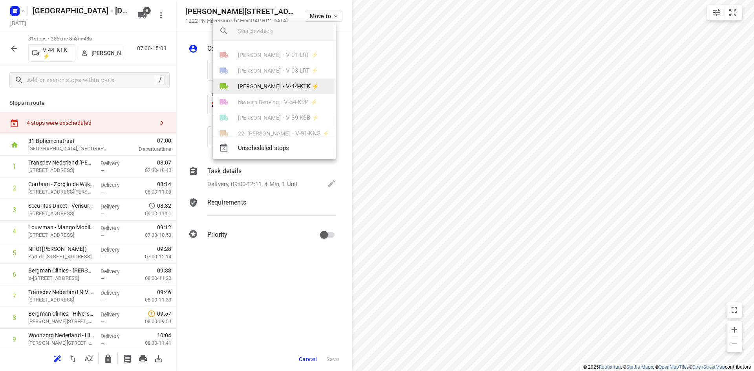
click at [303, 85] on span "V-44-KTK ⚡" at bounding box center [302, 86] width 33 height 9
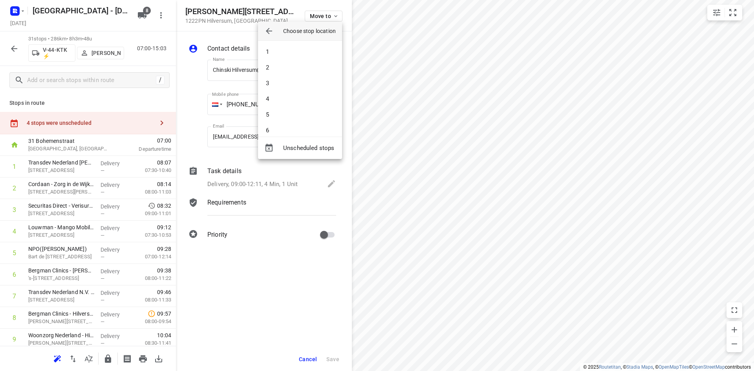
click at [290, 126] on li "6" at bounding box center [300, 130] width 84 height 16
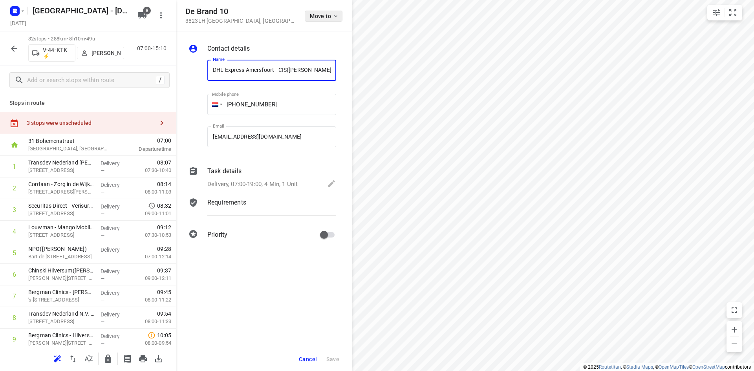
click at [325, 16] on span "Move to" at bounding box center [324, 16] width 29 height 6
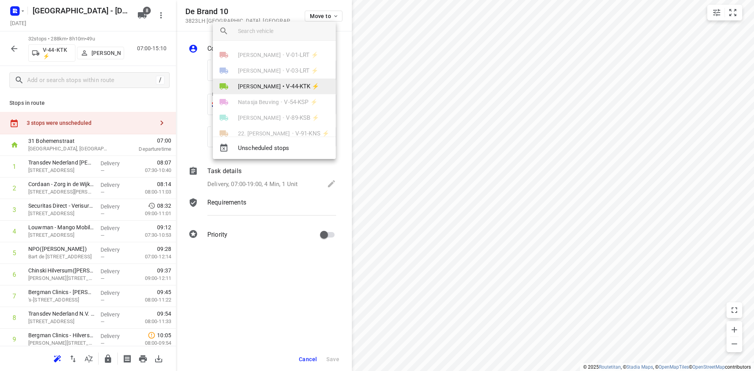
click at [290, 88] on span "V-44-KTK ⚡" at bounding box center [302, 86] width 33 height 9
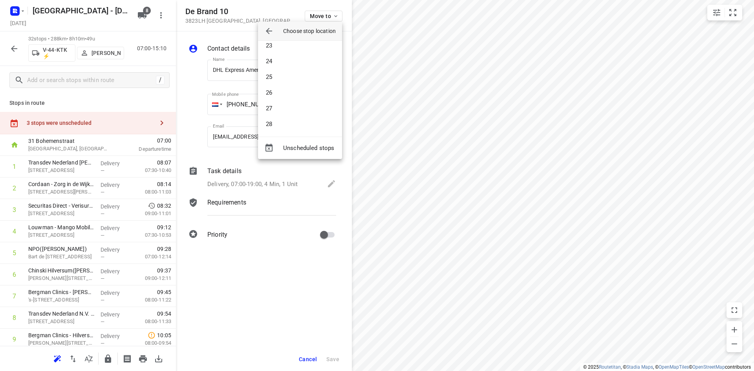
scroll to position [353, 0]
click at [277, 132] on li "29" at bounding box center [300, 138] width 84 height 16
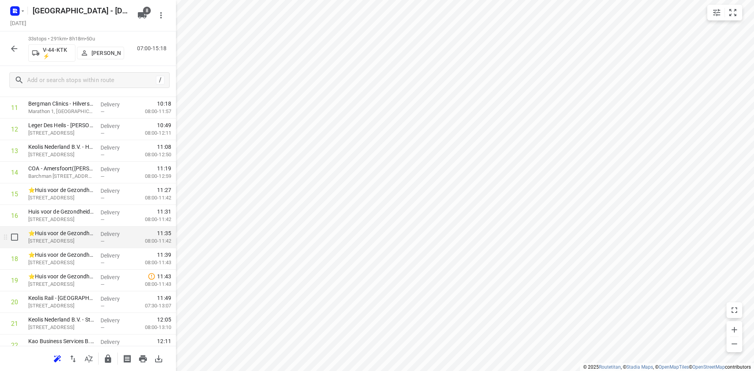
scroll to position [544, 0]
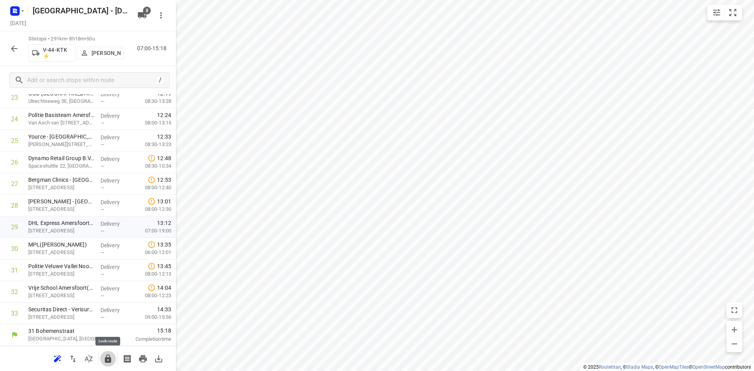
click at [111, 360] on icon "button" at bounding box center [108, 358] width 6 height 8
click at [107, 359] on icon "button" at bounding box center [107, 358] width 9 height 9
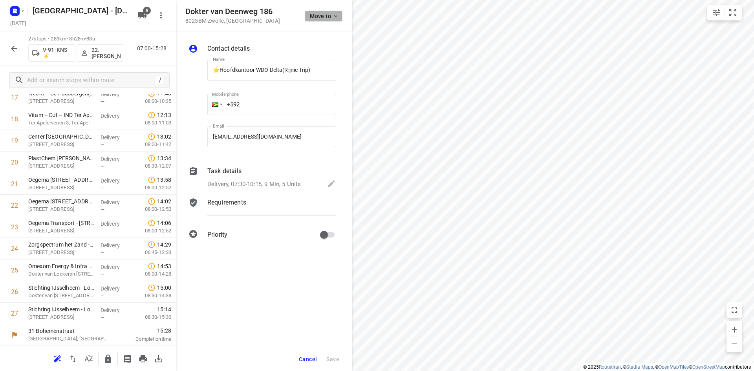
click at [327, 11] on button "Move to" at bounding box center [324, 16] width 38 height 11
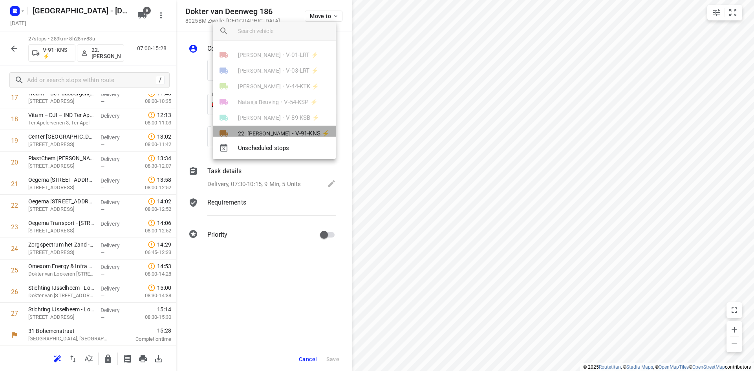
click at [272, 133] on span "22. [PERSON_NAME]" at bounding box center [264, 134] width 52 height 8
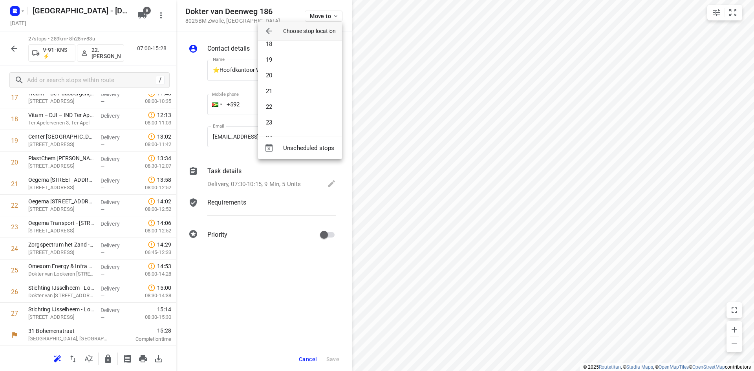
scroll to position [338, 0]
click at [276, 105] on li "26" at bounding box center [300, 107] width 84 height 16
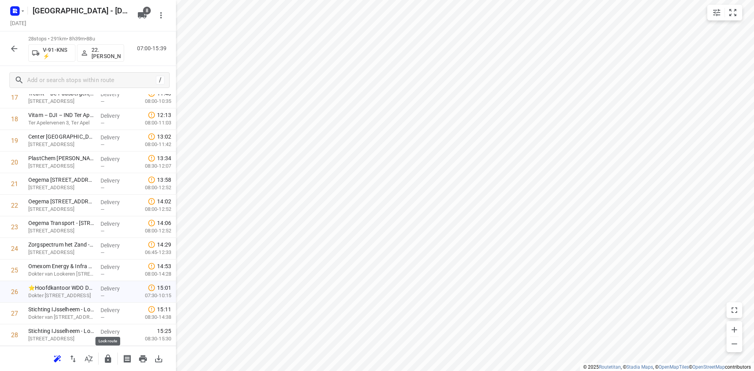
click at [111, 357] on icon "button" at bounding box center [107, 358] width 9 height 9
click at [113, 358] on button "button" at bounding box center [108, 359] width 16 height 16
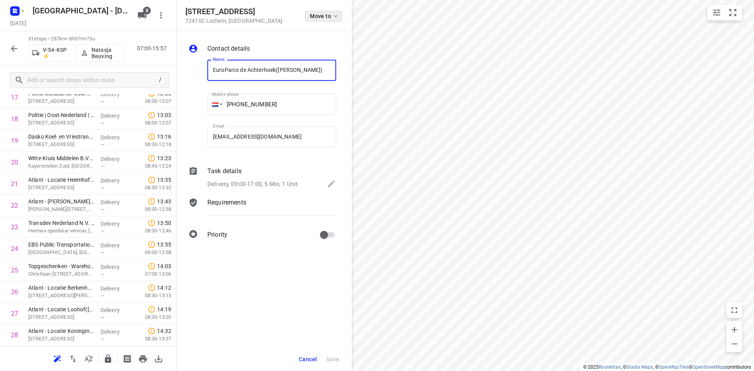
click at [325, 15] on span "Move to" at bounding box center [324, 16] width 29 height 6
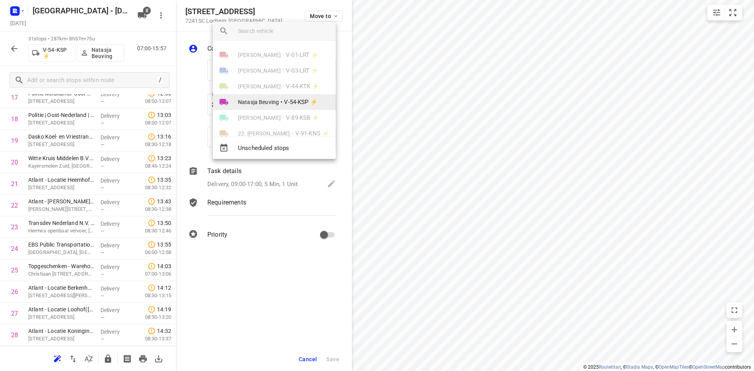
click at [274, 103] on span "Natasja Beuving" at bounding box center [258, 102] width 41 height 8
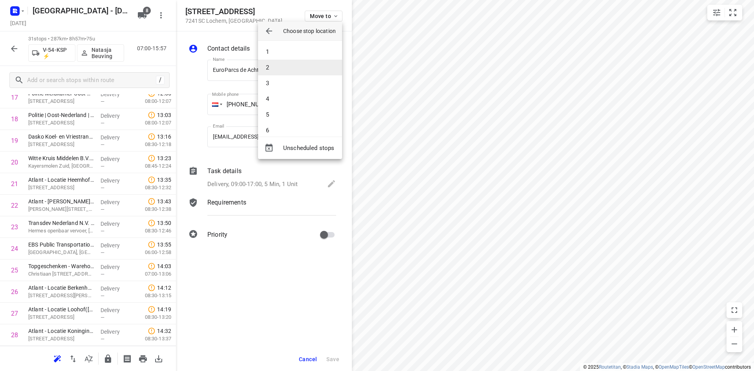
click at [262, 69] on li "2" at bounding box center [300, 68] width 84 height 16
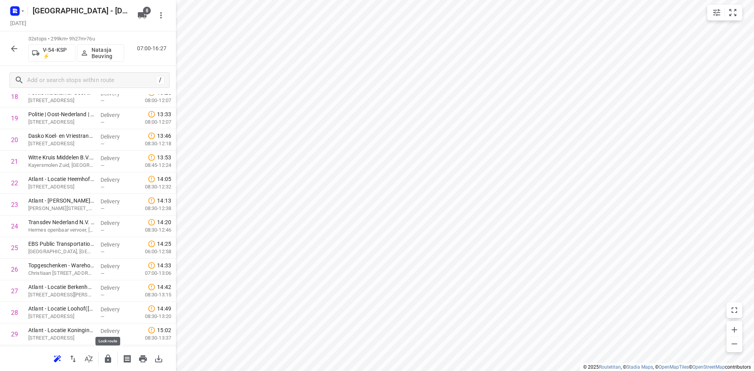
click at [107, 357] on icon "button" at bounding box center [107, 358] width 9 height 9
click at [13, 47] on icon "button" at bounding box center [14, 49] width 6 height 6
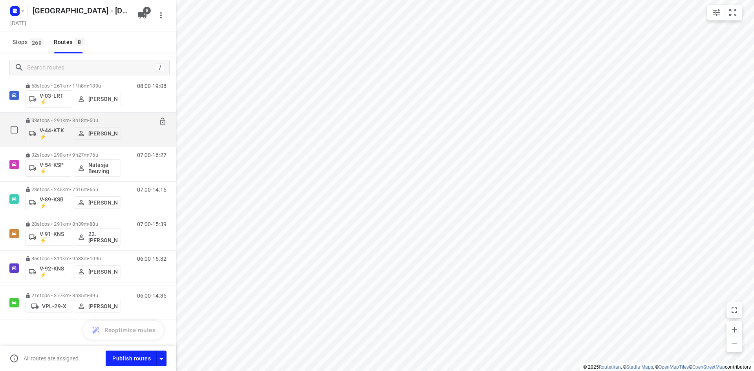
scroll to position [61, 0]
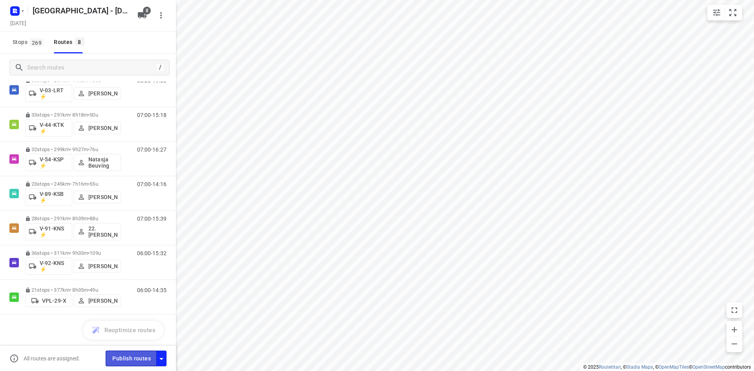
click at [136, 360] on span "Publish routes" at bounding box center [131, 359] width 38 height 10
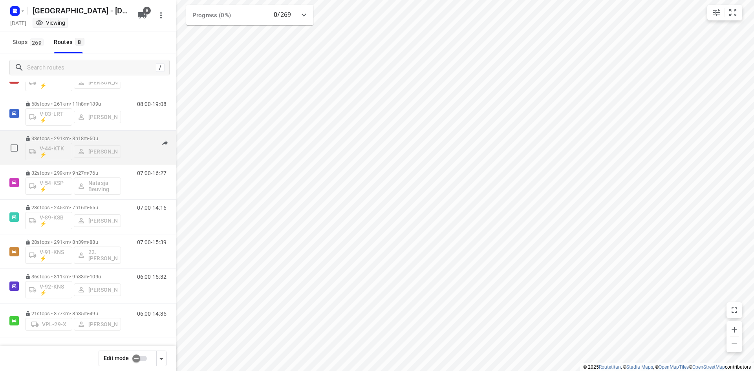
scroll to position [0, 0]
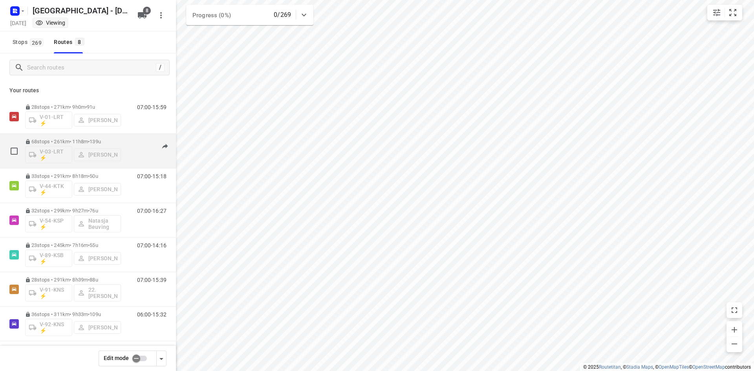
click at [112, 140] on p "68 stops • 261km • 11h8m • 139u" at bounding box center [73, 142] width 96 height 6
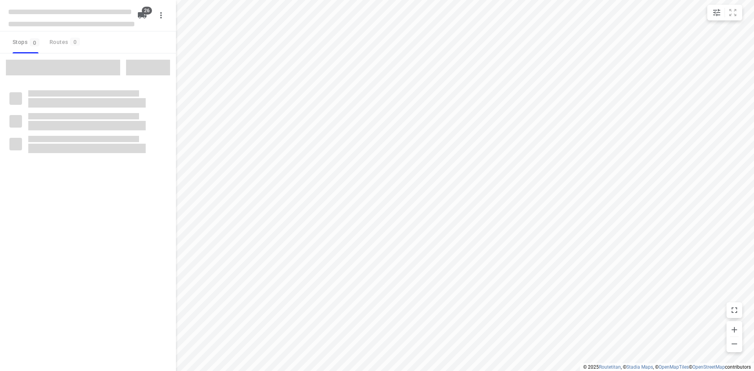
checkbox input "true"
